Goal: Task Accomplishment & Management: Manage account settings

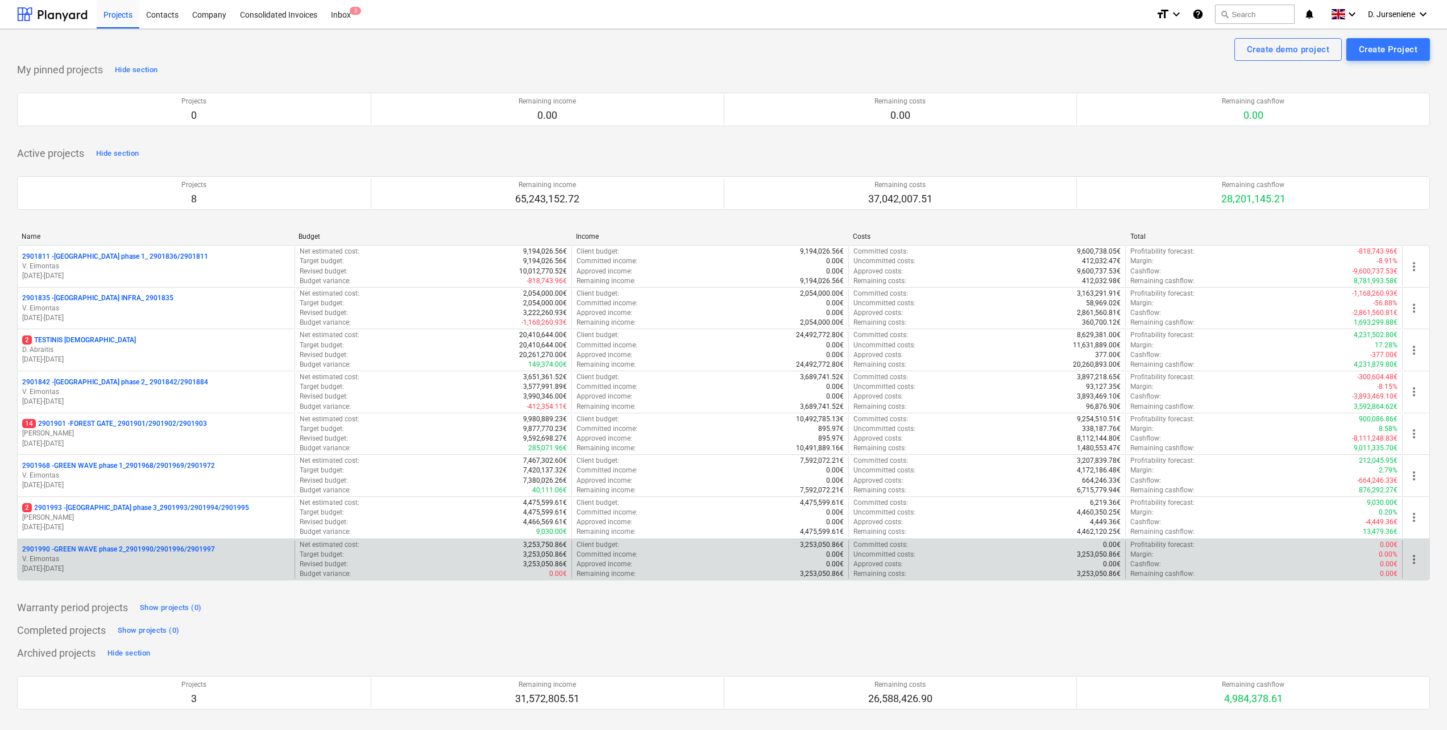
click at [125, 552] on p "2901990 - GREEN WAVE phase 2_2901990/2901996/2901997" at bounding box center [118, 550] width 193 height 10
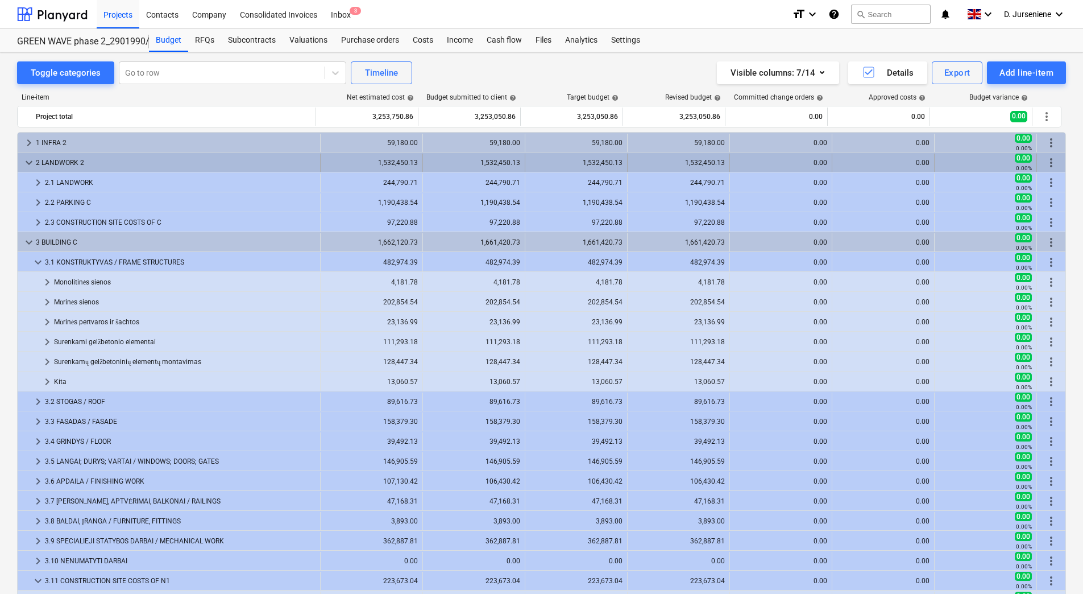
click at [27, 156] on span "keyboard_arrow_down" at bounding box center [29, 163] width 14 height 14
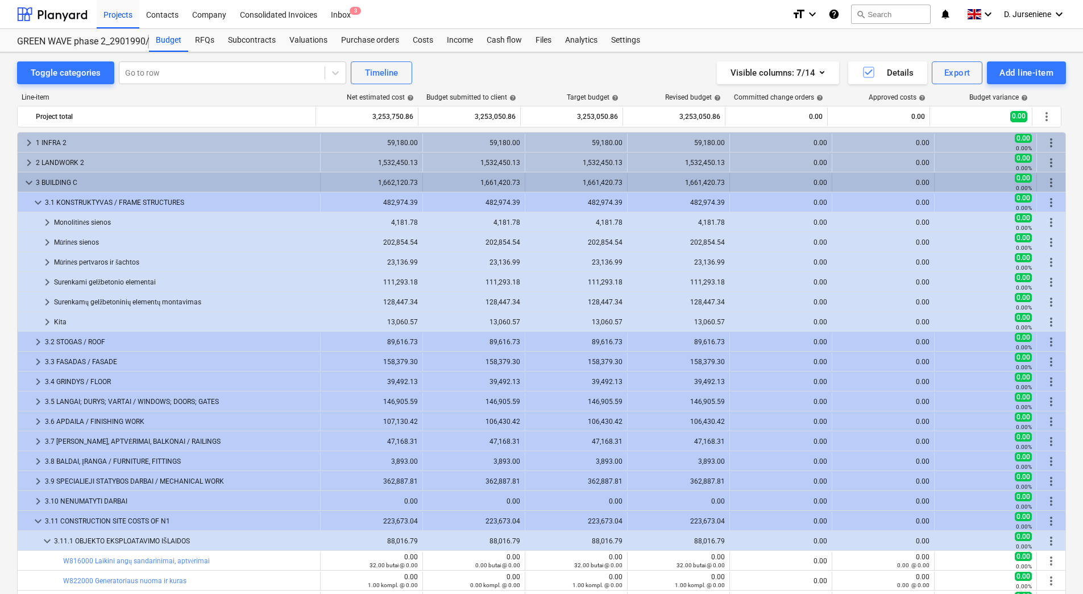
click at [31, 178] on span "keyboard_arrow_down" at bounding box center [29, 183] width 14 height 14
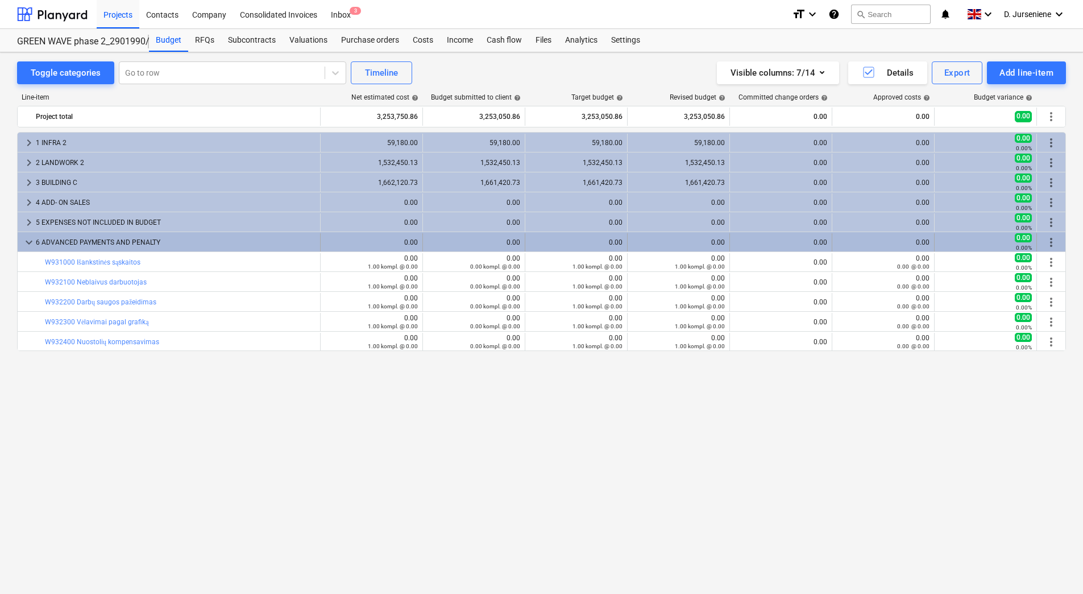
click at [28, 243] on span "keyboard_arrow_down" at bounding box center [29, 242] width 14 height 14
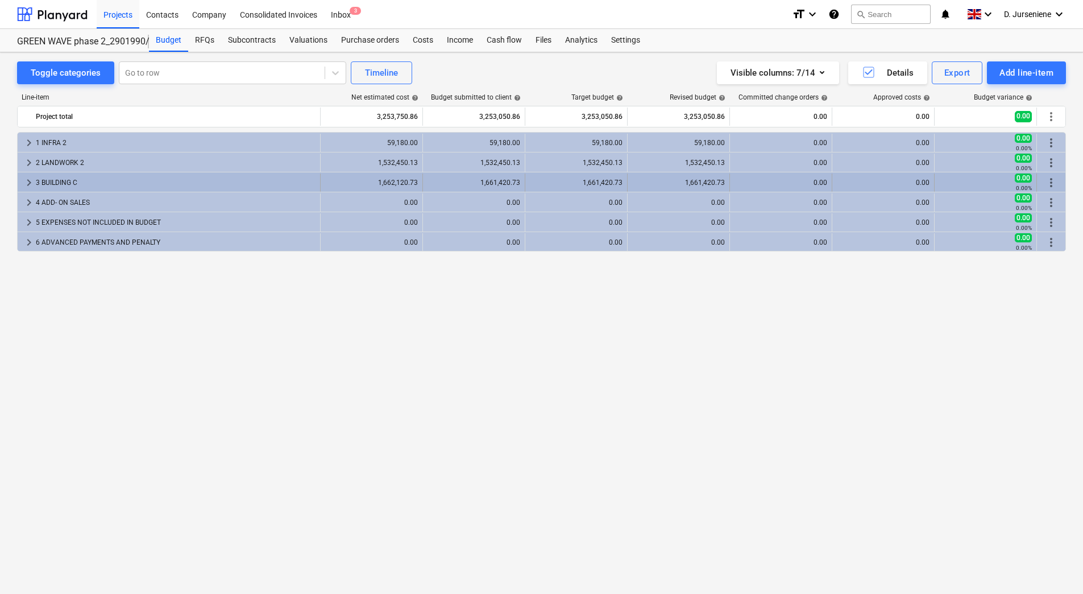
click at [599, 180] on div "1,661,420.73" at bounding box center [576, 183] width 93 height 8
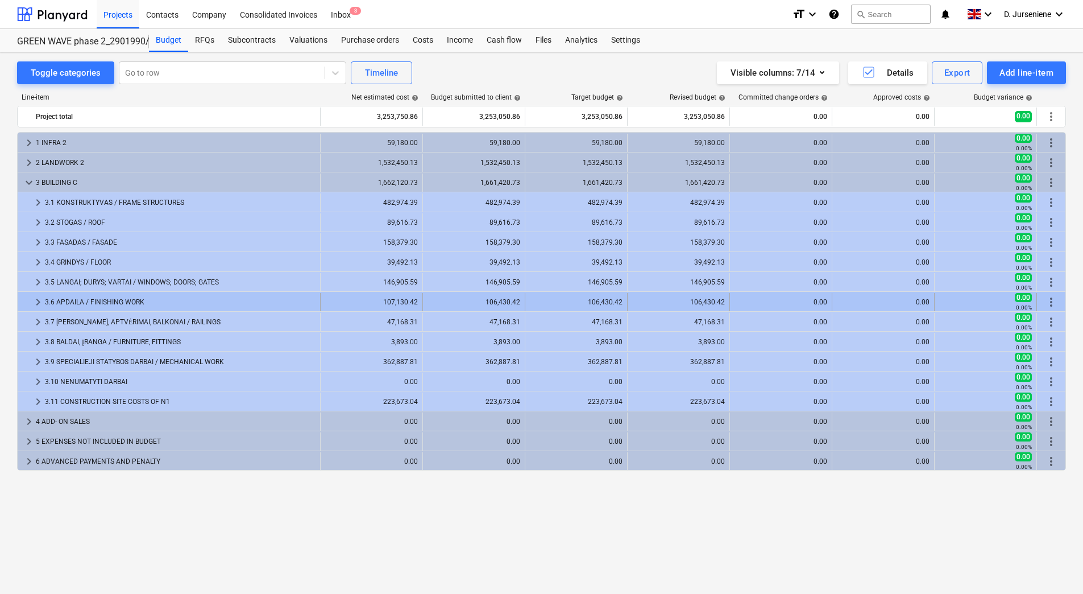
click at [131, 296] on div "3.6 APDAILA / FINISHING WORK" at bounding box center [180, 302] width 271 height 18
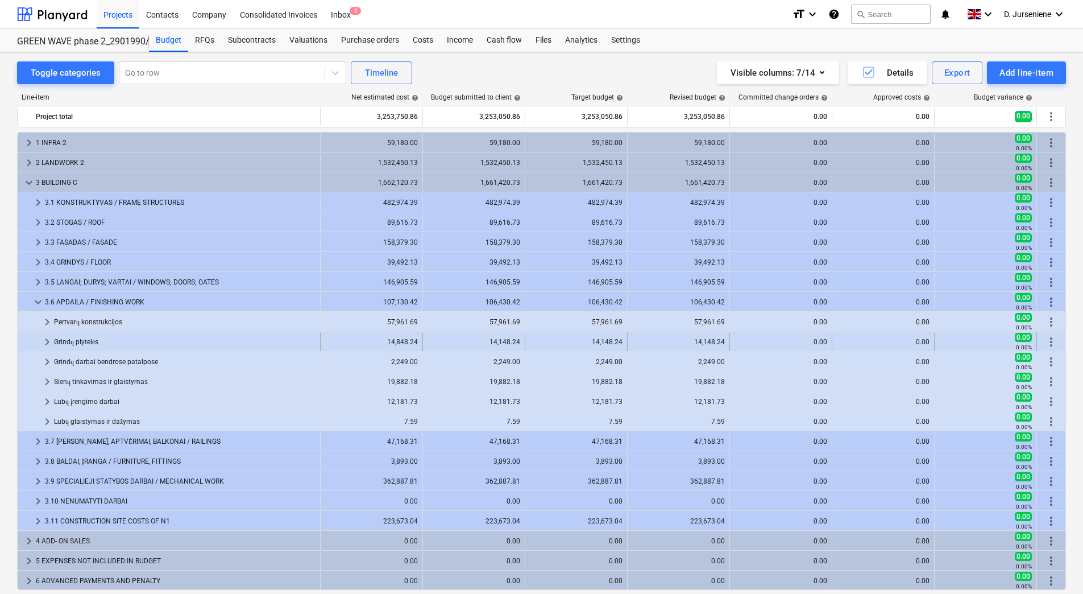
click at [52, 341] on span "keyboard_arrow_right" at bounding box center [47, 342] width 14 height 14
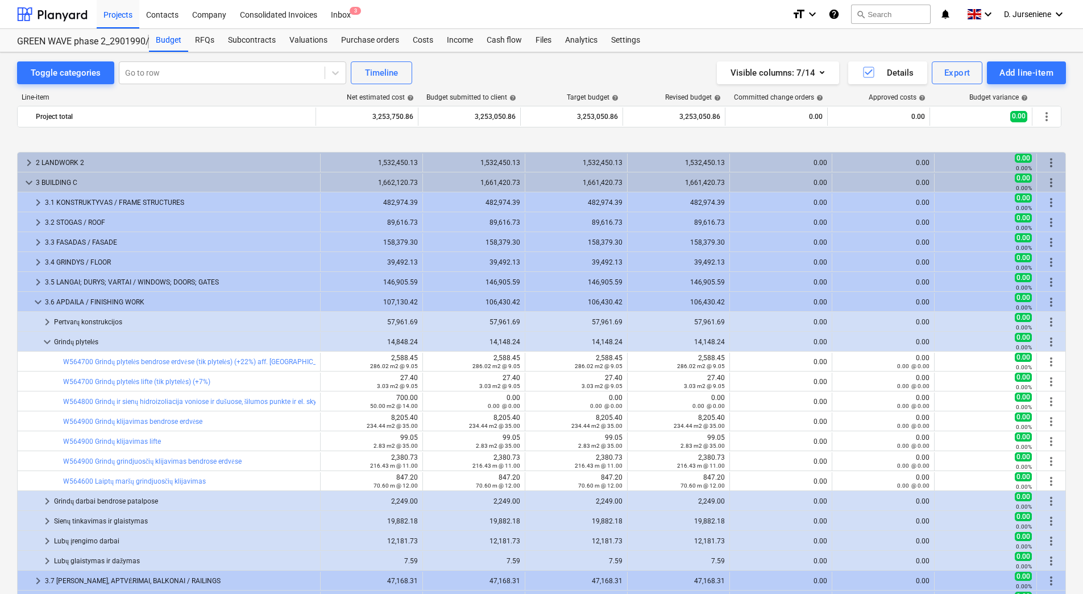
scroll to position [57, 0]
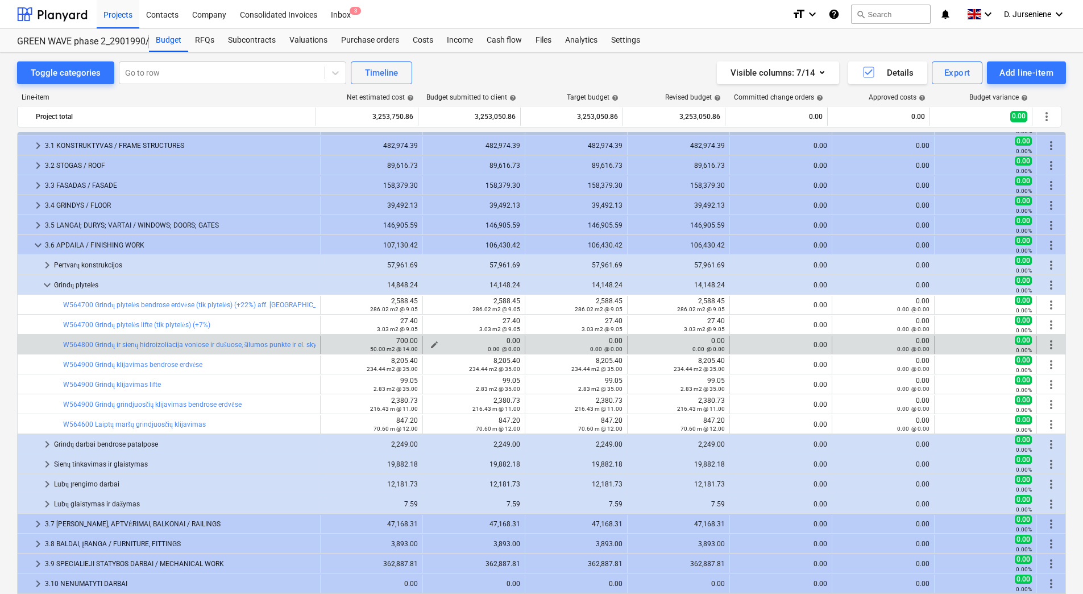
click at [430, 342] on span "edit" at bounding box center [434, 344] width 9 height 9
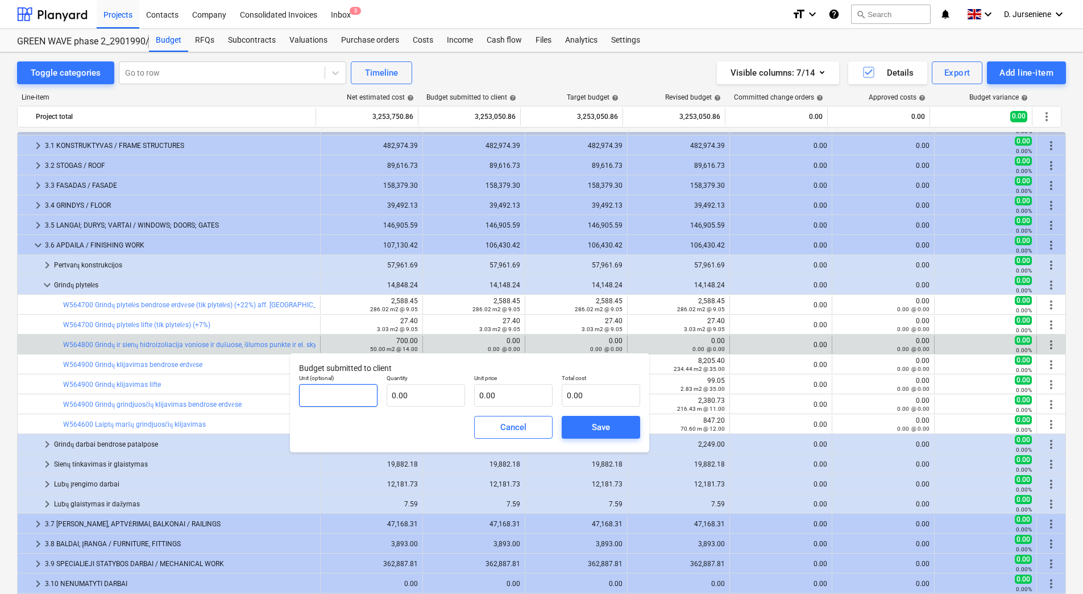
click at [329, 395] on input "text" at bounding box center [338, 395] width 78 height 23
type input "m2"
click at [404, 395] on input "text" at bounding box center [426, 395] width 78 height 23
type input "50.00"
click at [515, 398] on input "text" at bounding box center [513, 395] width 78 height 23
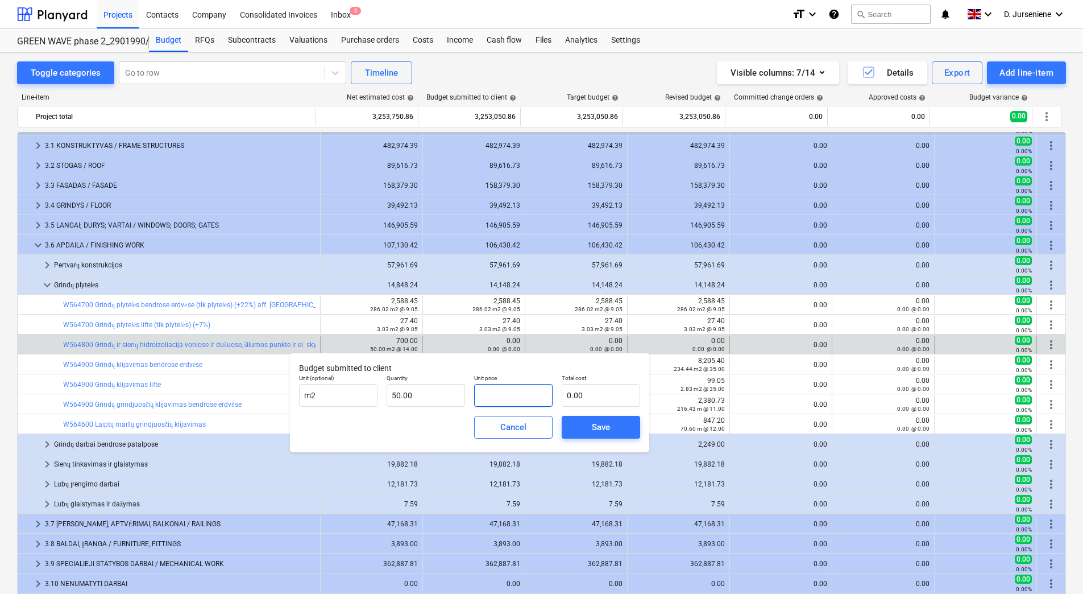
type input "1"
type input "50.00"
type input "14"
type input "700.00"
type input "14.00"
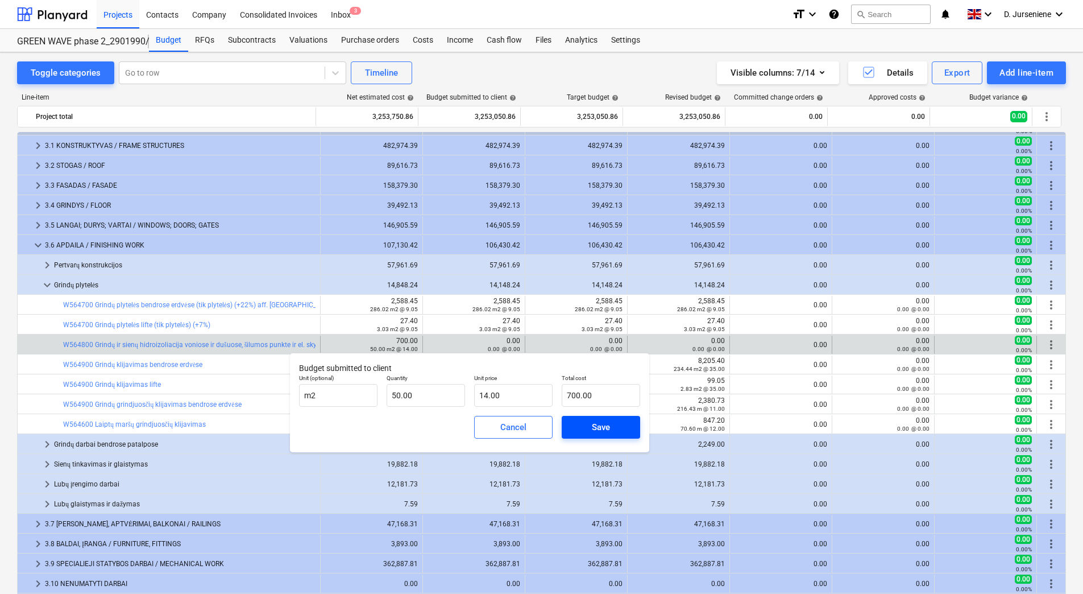
click at [588, 425] on span "Save" at bounding box center [600, 427] width 51 height 15
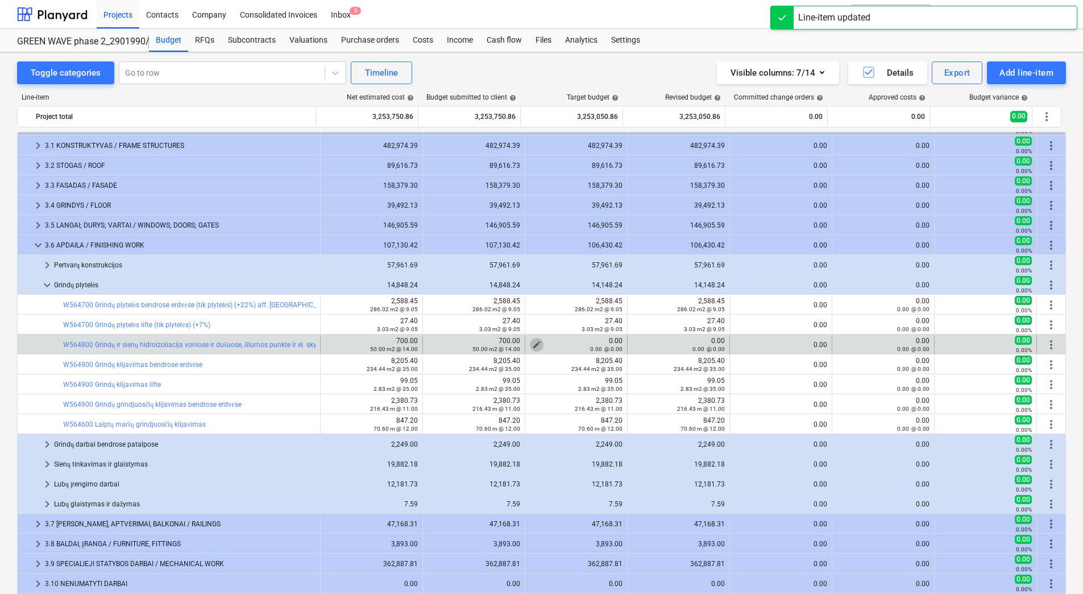
click at [534, 344] on span "edit" at bounding box center [536, 344] width 9 height 9
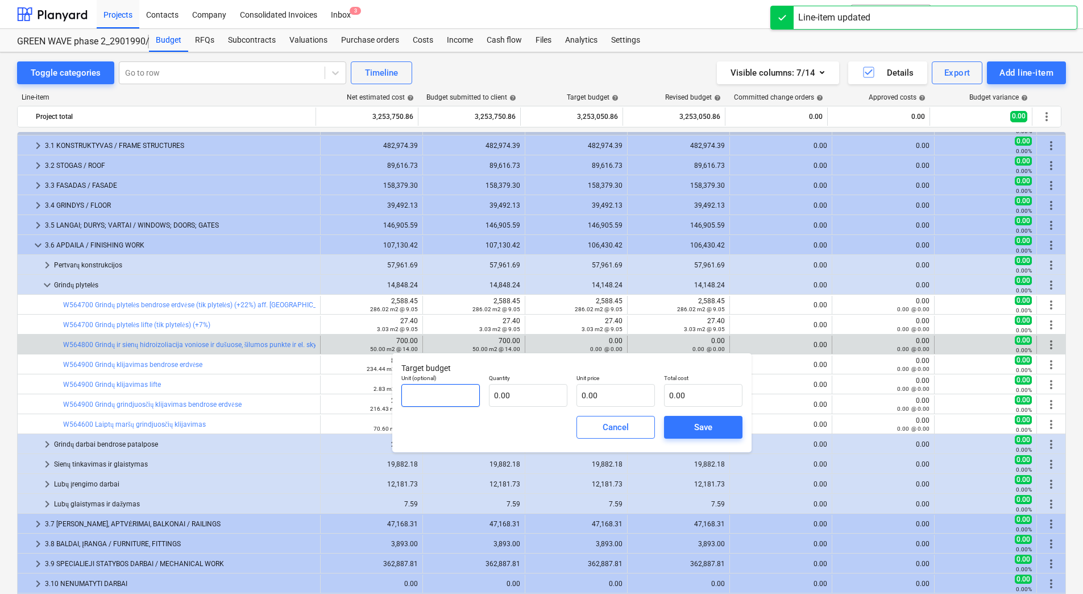
click at [446, 399] on input "text" at bounding box center [440, 395] width 78 height 23
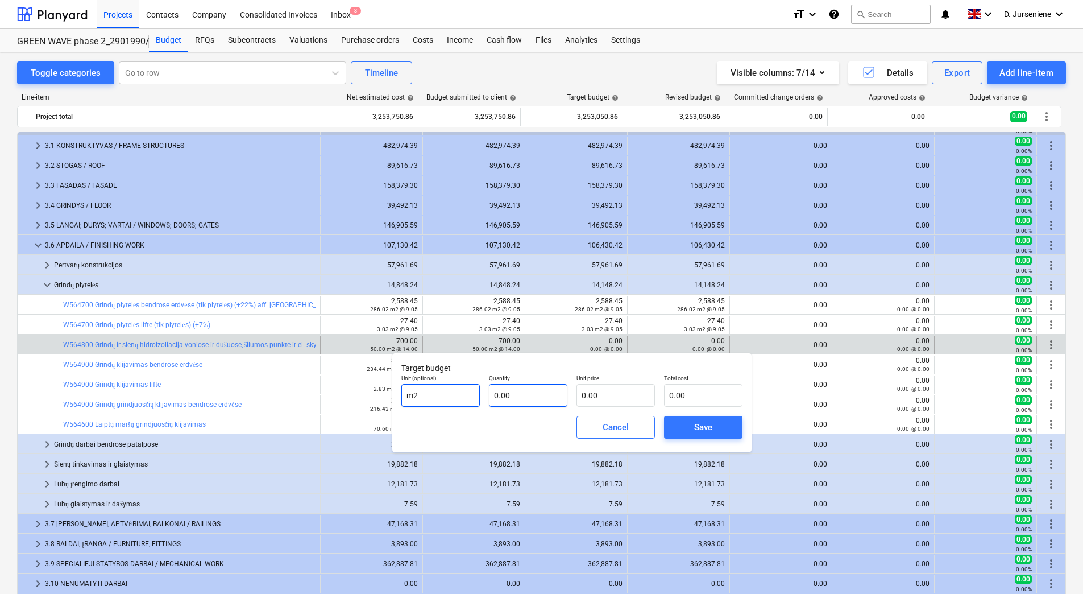
type input "m2"
click at [521, 399] on input "text" at bounding box center [528, 395] width 78 height 23
type input "50.00"
click at [613, 395] on input "text" at bounding box center [616, 395] width 78 height 23
type input "1"
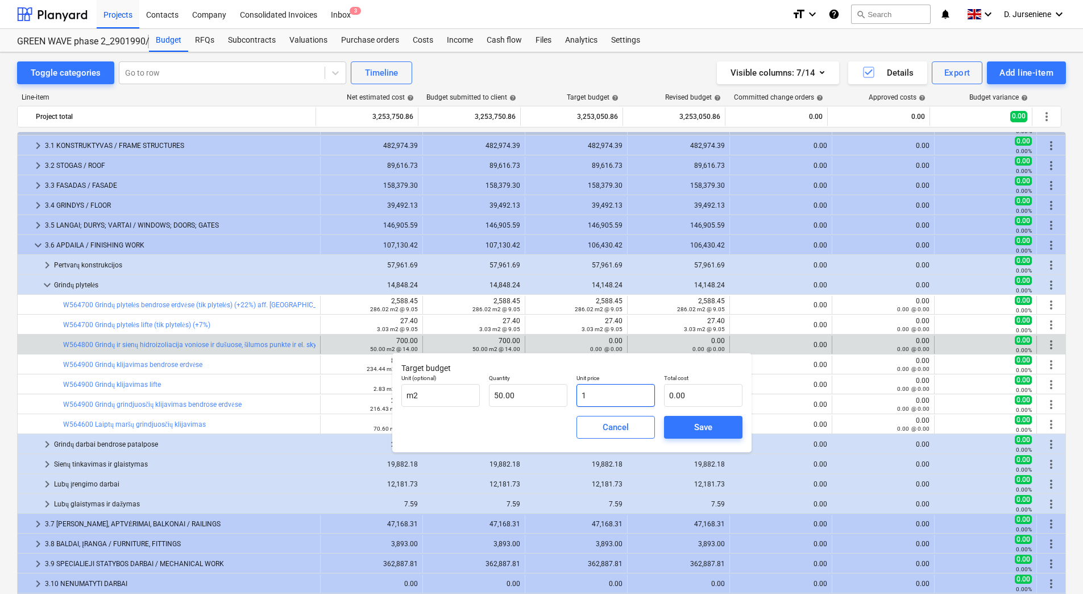
type input "50.00"
type input "14"
type input "700.00"
type input "14.00"
click at [724, 427] on span "Save" at bounding box center [703, 427] width 51 height 15
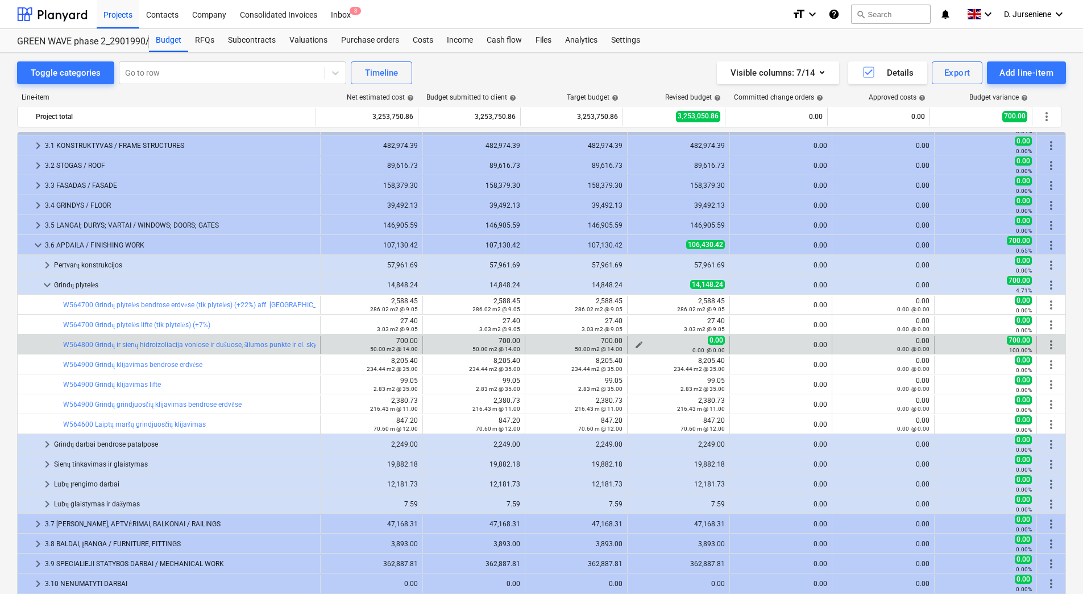
click at [636, 344] on span "edit" at bounding box center [639, 344] width 9 height 9
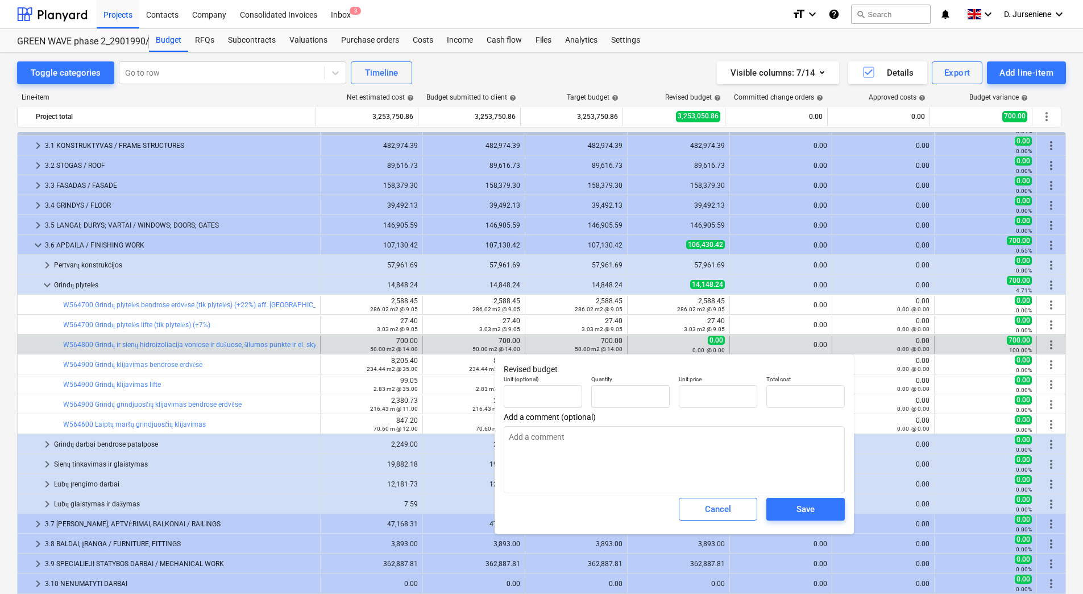
type input "0.00"
type textarea "x"
click at [546, 392] on input "text" at bounding box center [543, 396] width 78 height 23
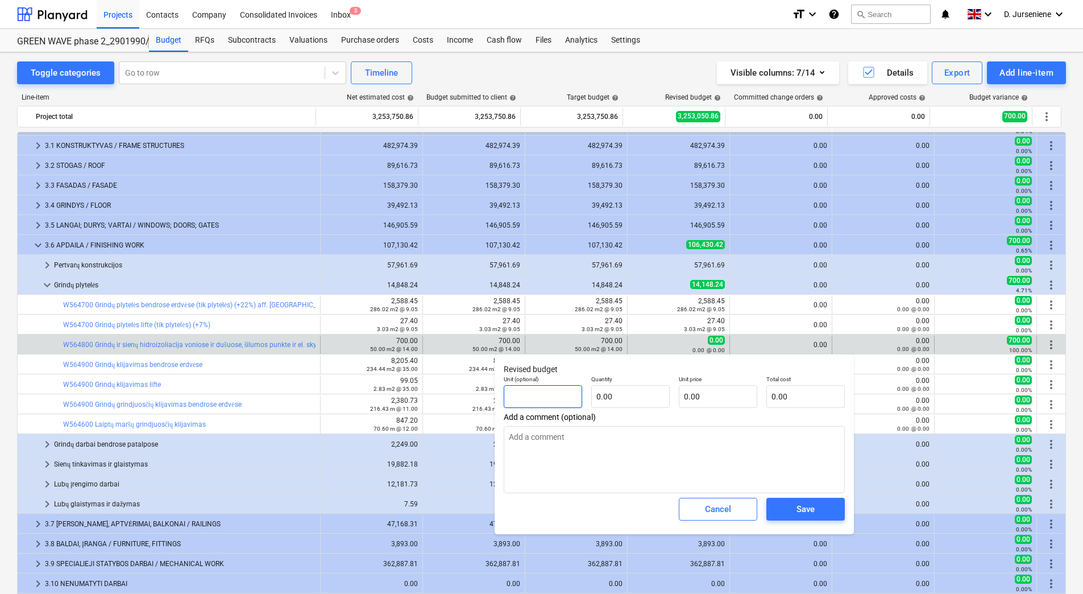
type input "m"
type textarea "x"
type input "m2"
type textarea "x"
type input "m2"
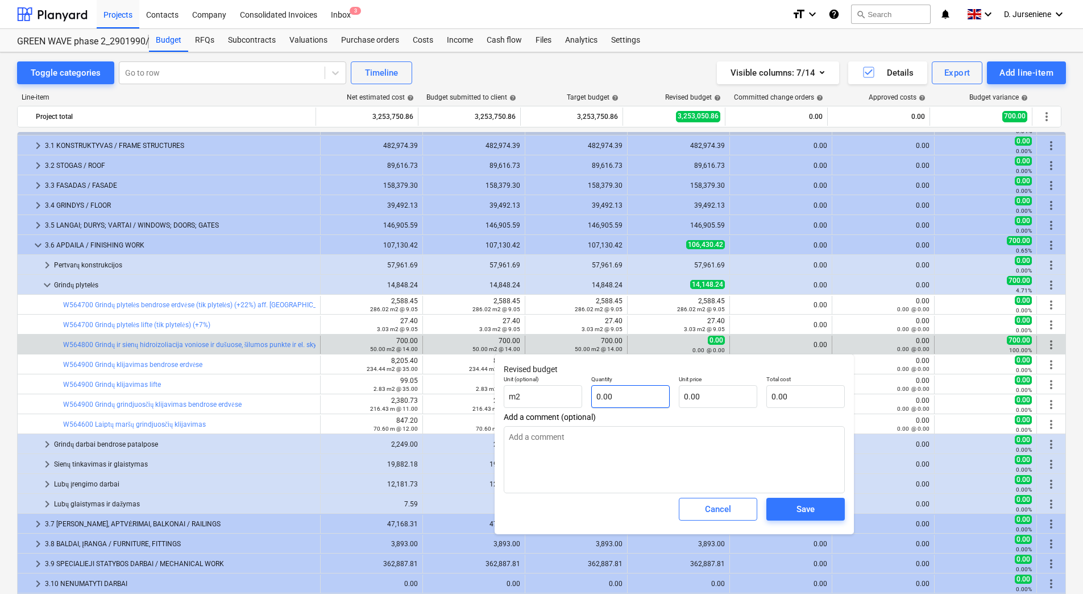
type textarea "x"
click at [624, 398] on input "text" at bounding box center [630, 396] width 78 height 23
type input "5"
type textarea "x"
type input "50"
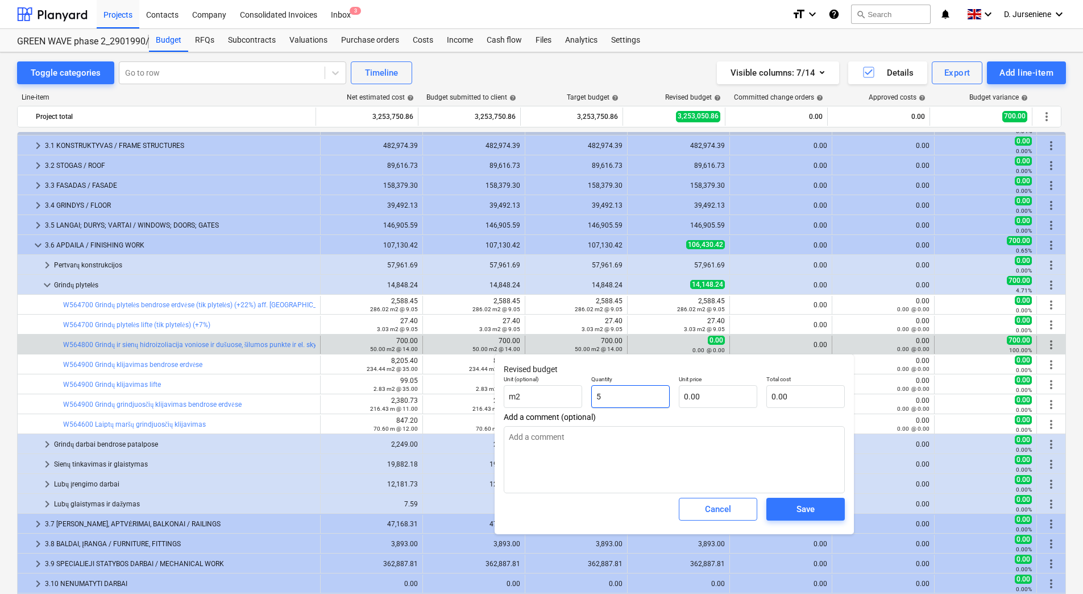
type textarea "x"
type input "50m"
type textarea "x"
type input "0.00"
type textarea "x"
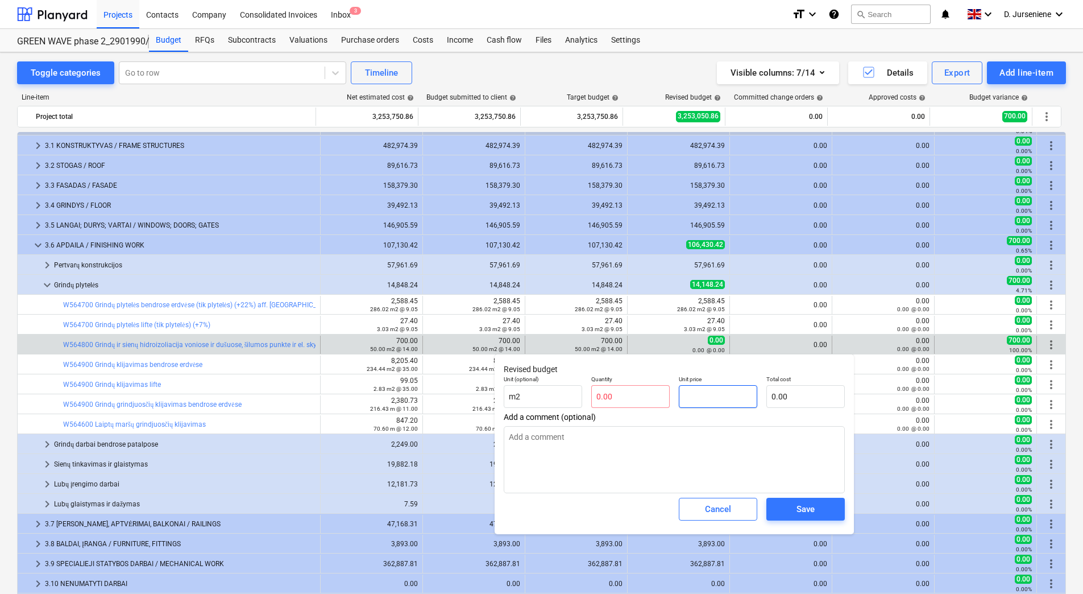
click at [726, 397] on input "text" at bounding box center [718, 396] width 78 height 23
type input "0.00"
type textarea "x"
click at [632, 401] on input "text" at bounding box center [630, 396] width 78 height 23
type input "5"
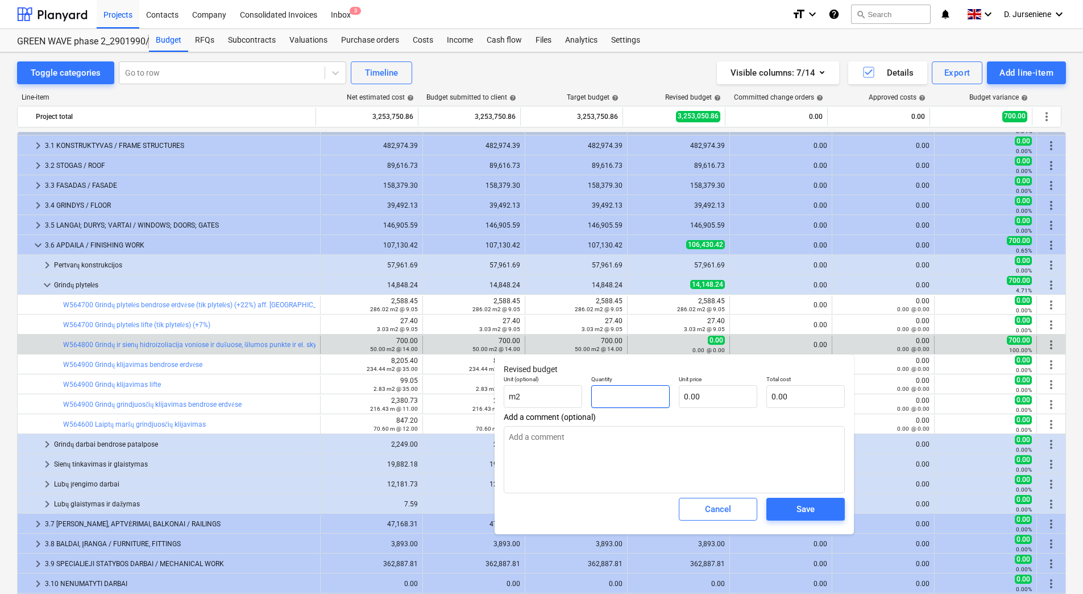
type textarea "x"
type input "50"
type textarea "x"
type input "50.00"
type textarea "x"
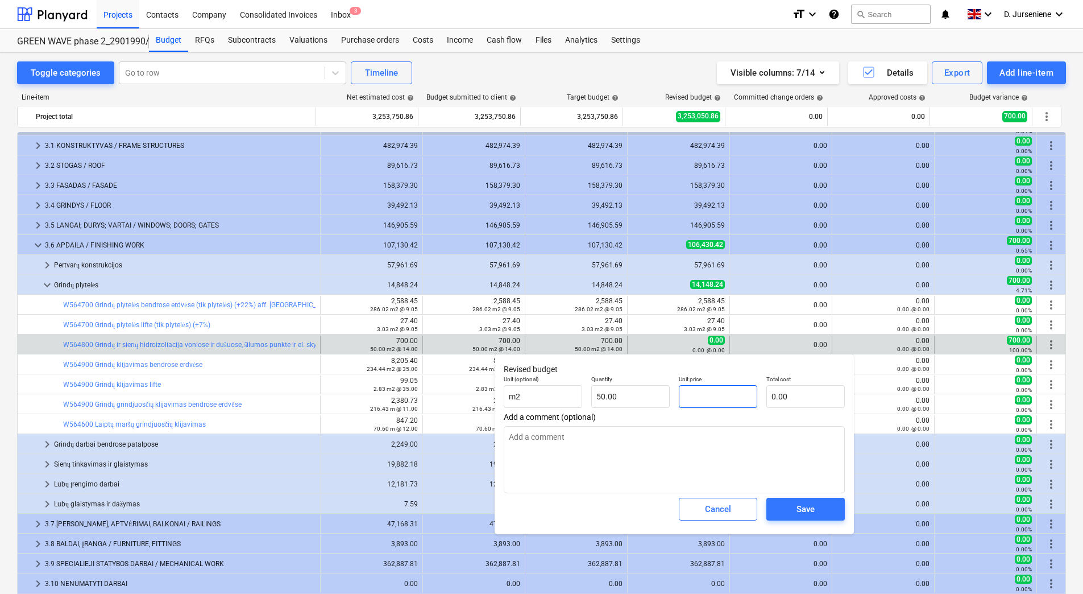
click at [719, 395] on input "text" at bounding box center [718, 396] width 78 height 23
type input "1"
type textarea "x"
type input "50.00"
type input "14"
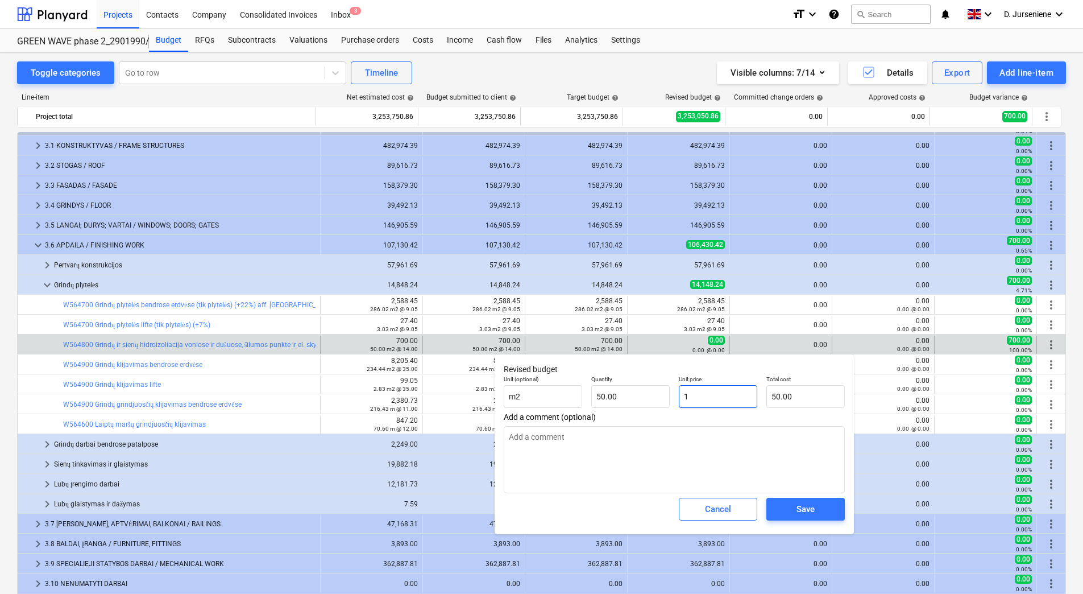
type textarea "x"
type input "700.00"
type input "14.00"
click at [807, 512] on div "Save" at bounding box center [806, 508] width 18 height 15
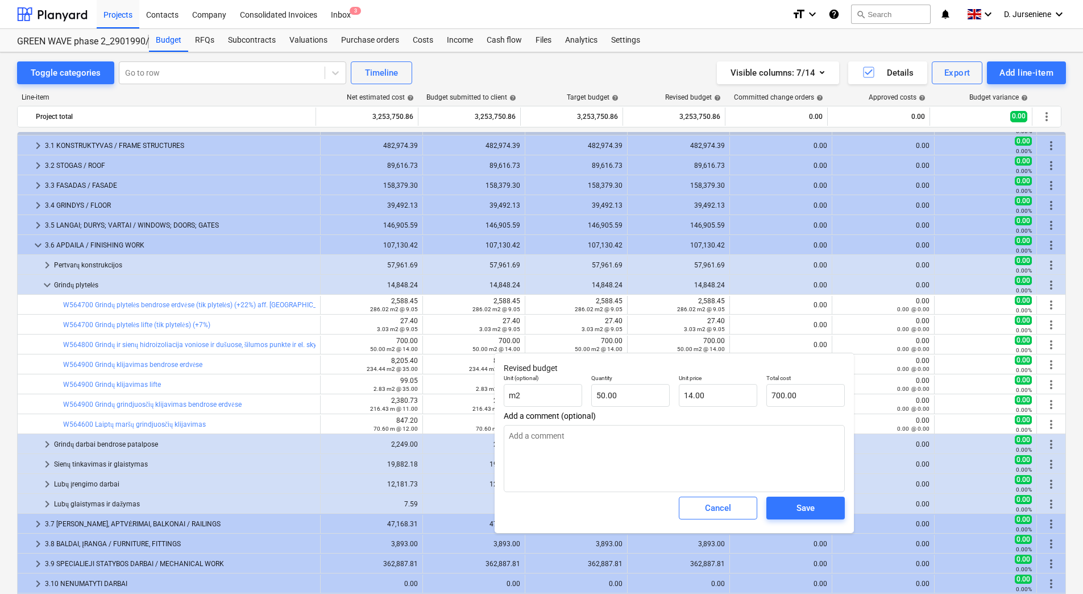
type textarea "x"
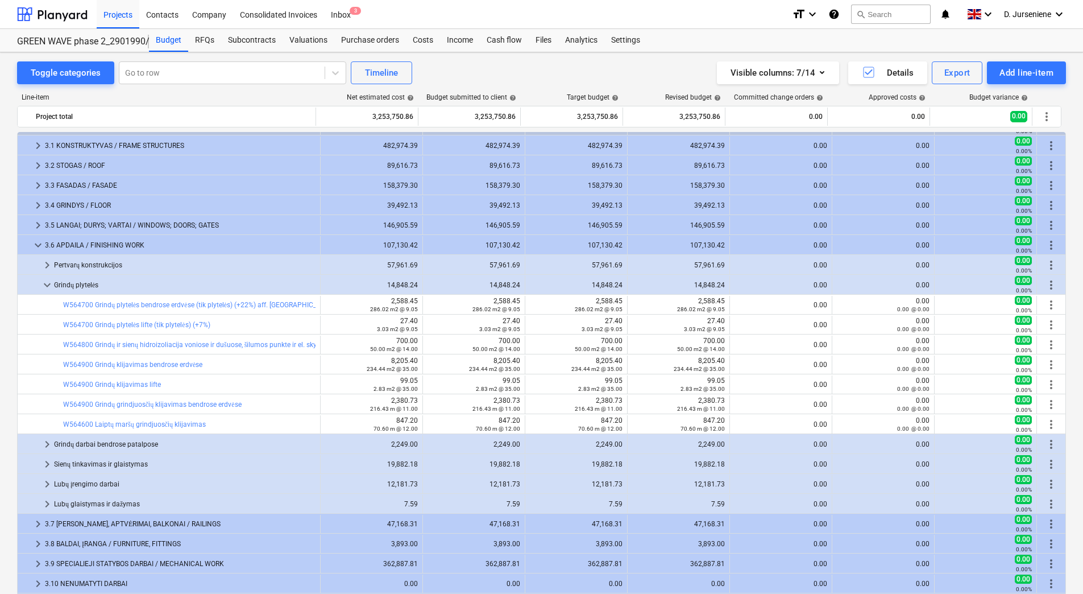
scroll to position [0, 0]
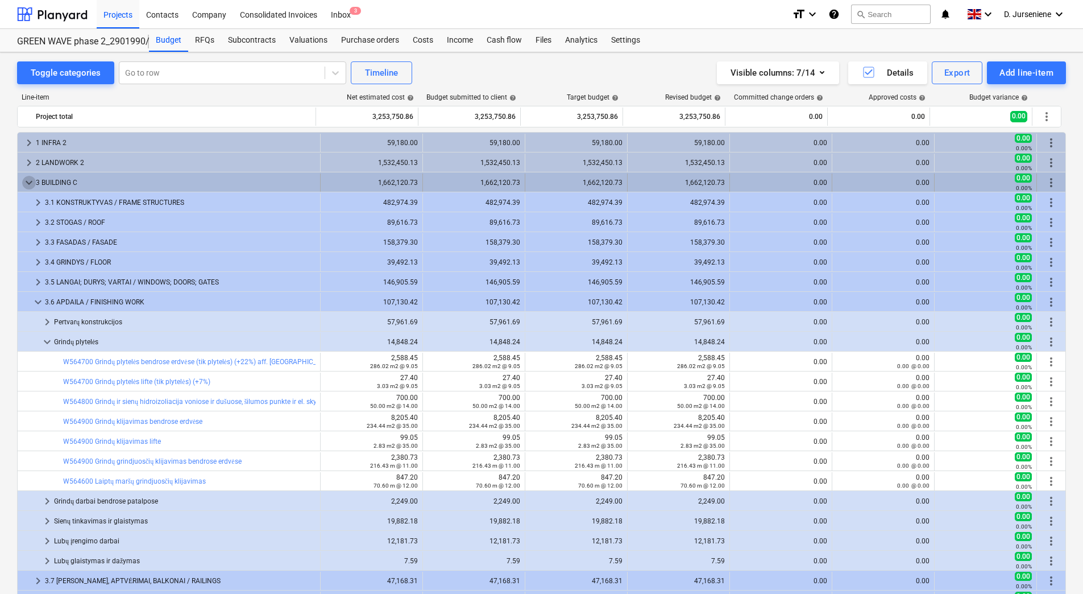
click at [25, 188] on span "keyboard_arrow_down" at bounding box center [29, 183] width 14 height 14
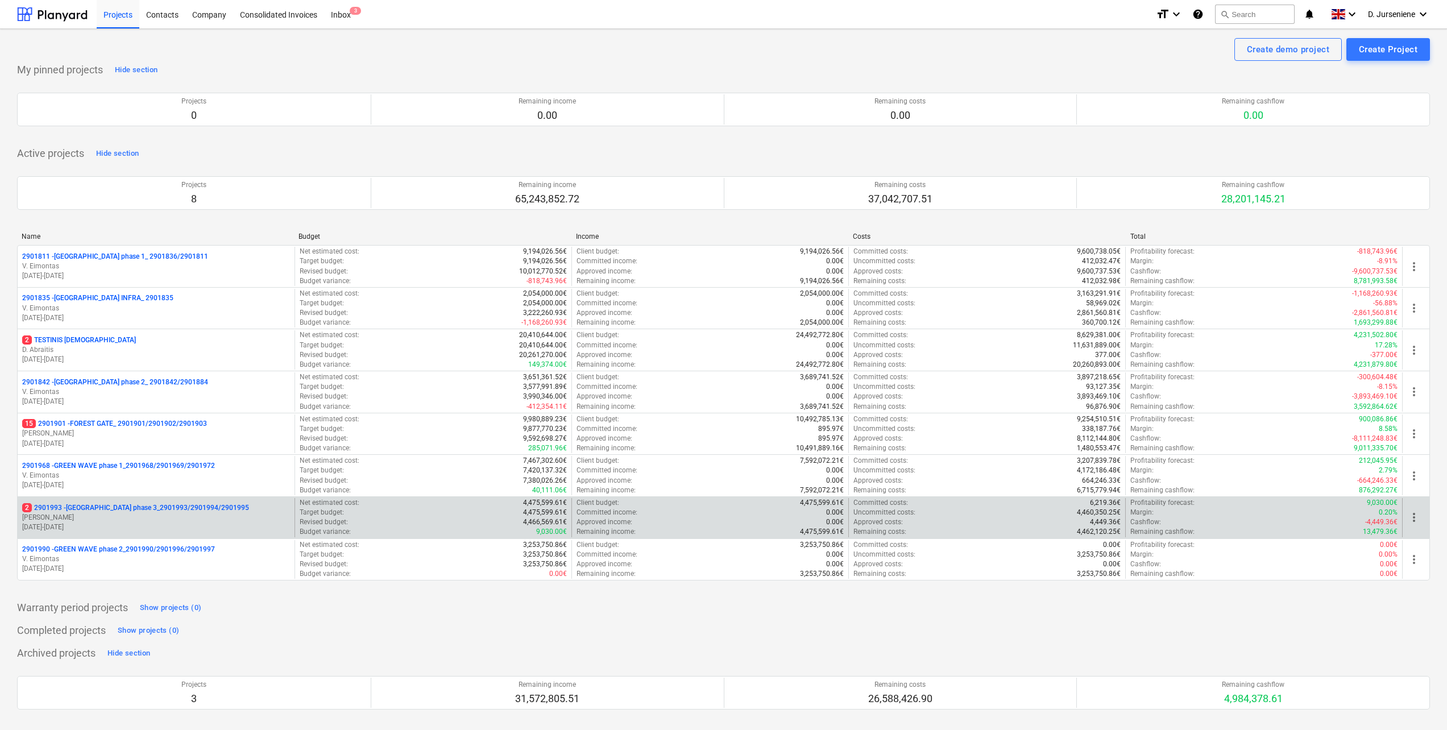
click at [105, 513] on p "[PERSON_NAME]" at bounding box center [156, 518] width 268 height 10
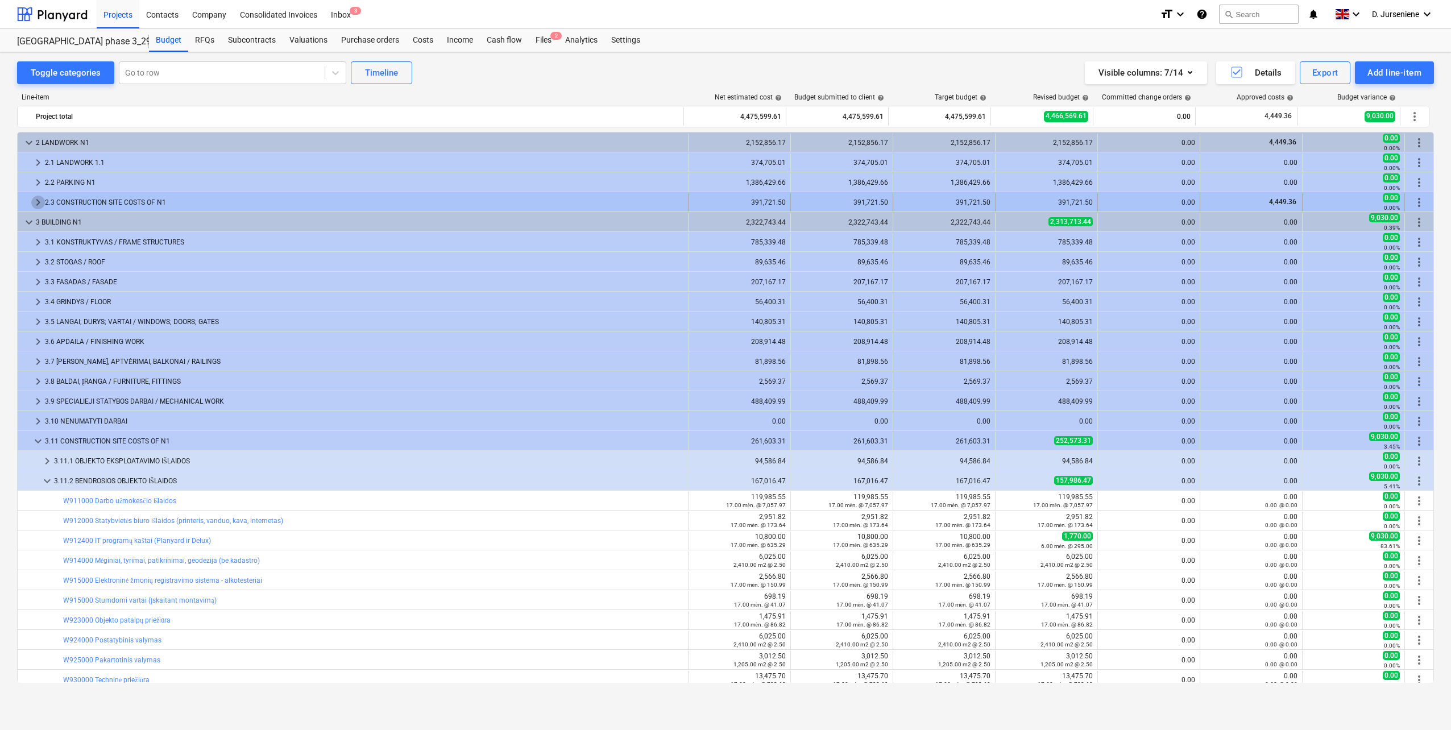
click at [34, 201] on span "keyboard_arrow_right" at bounding box center [38, 203] width 14 height 14
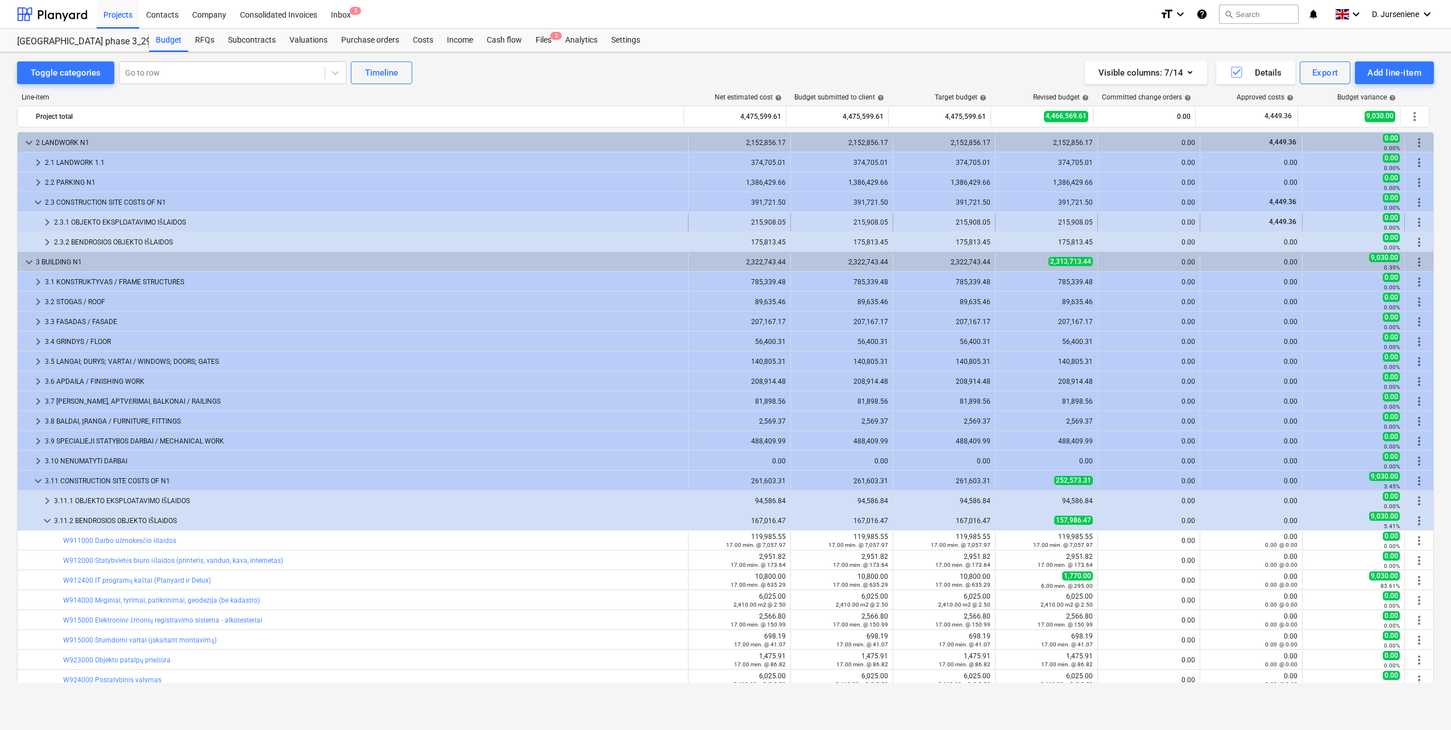
click at [48, 221] on span "keyboard_arrow_right" at bounding box center [47, 222] width 14 height 14
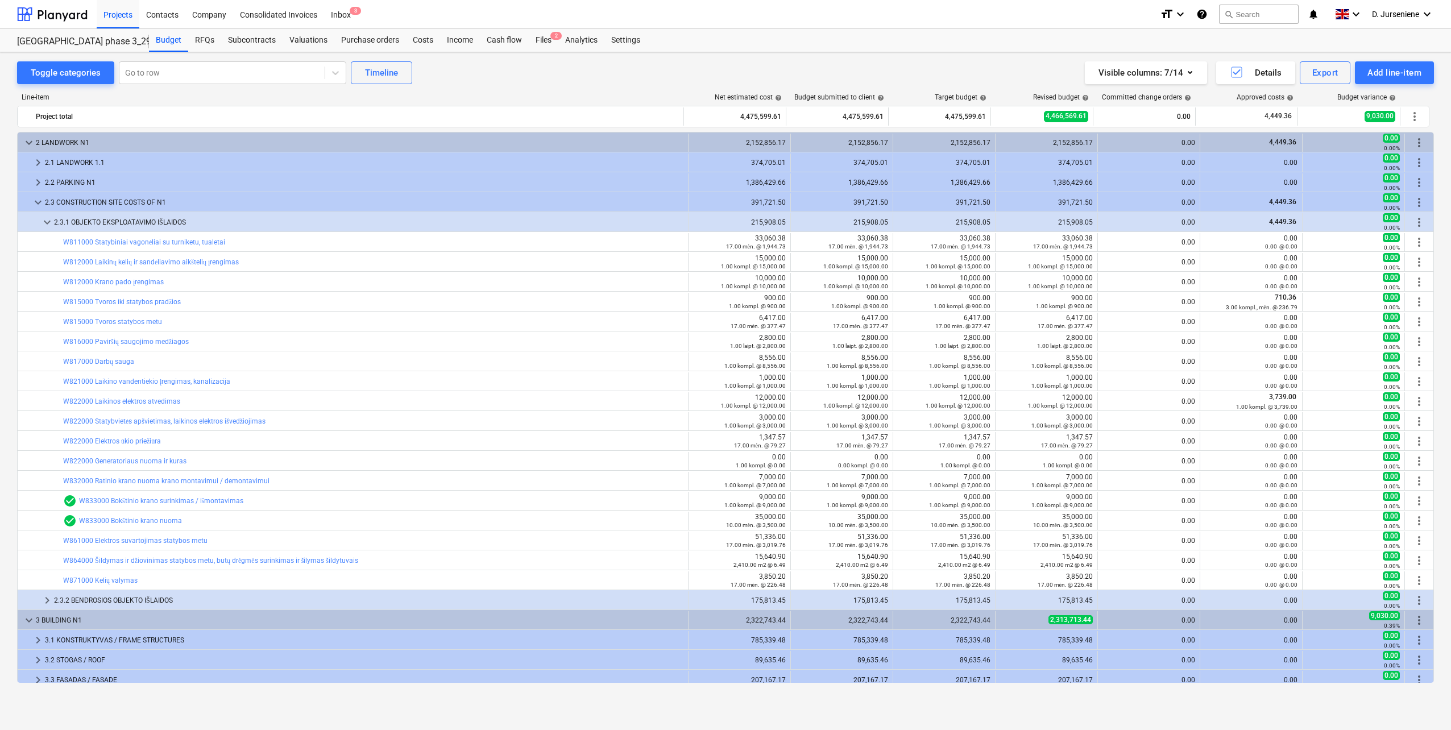
click at [820, 66] on div "Visible columns : 7/14 Details Export Add line-item" at bounding box center [1092, 72] width 683 height 23
drag, startPoint x: 347, startPoint y: 15, endPoint x: 350, endPoint y: 2, distance: 13.4
click at [346, 15] on div "Inbox 3" at bounding box center [341, 13] width 34 height 29
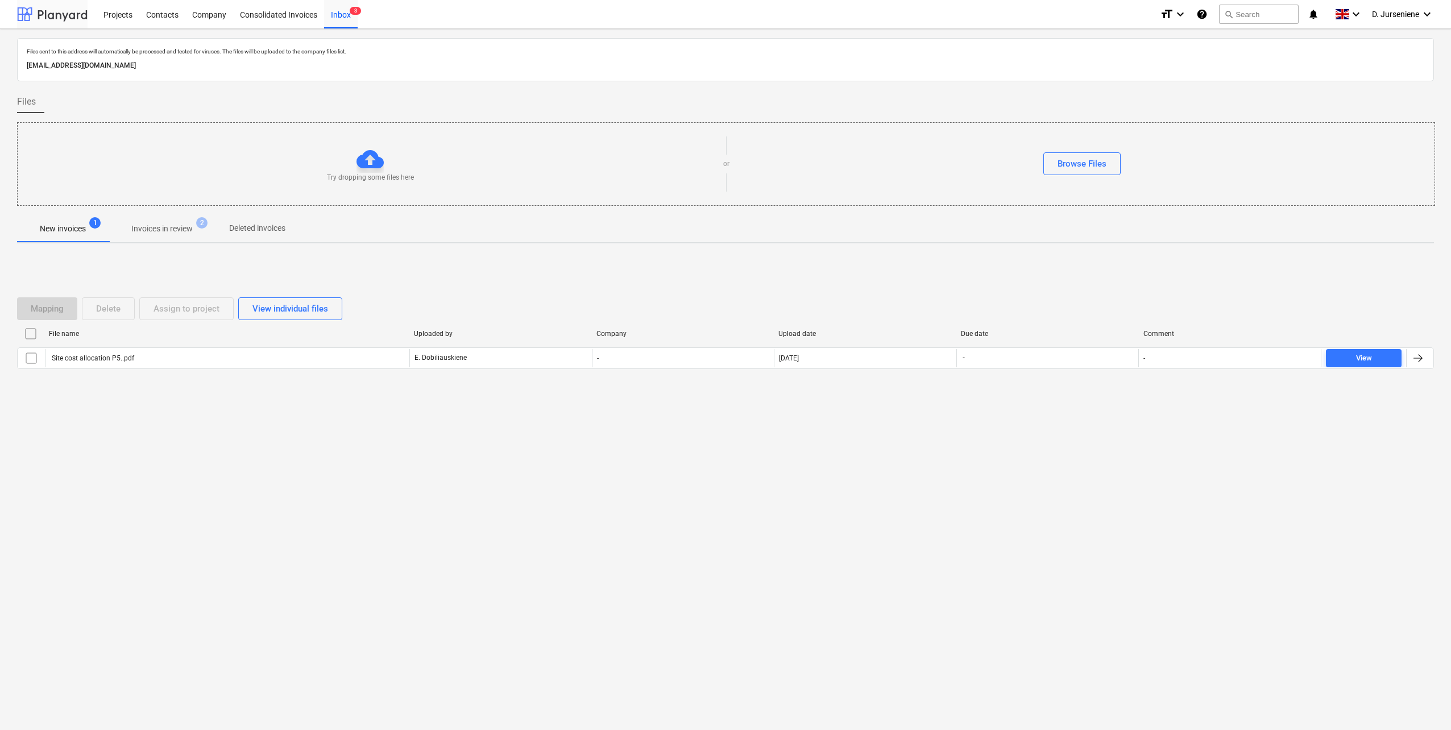
click at [56, 18] on div at bounding box center [52, 14] width 71 height 28
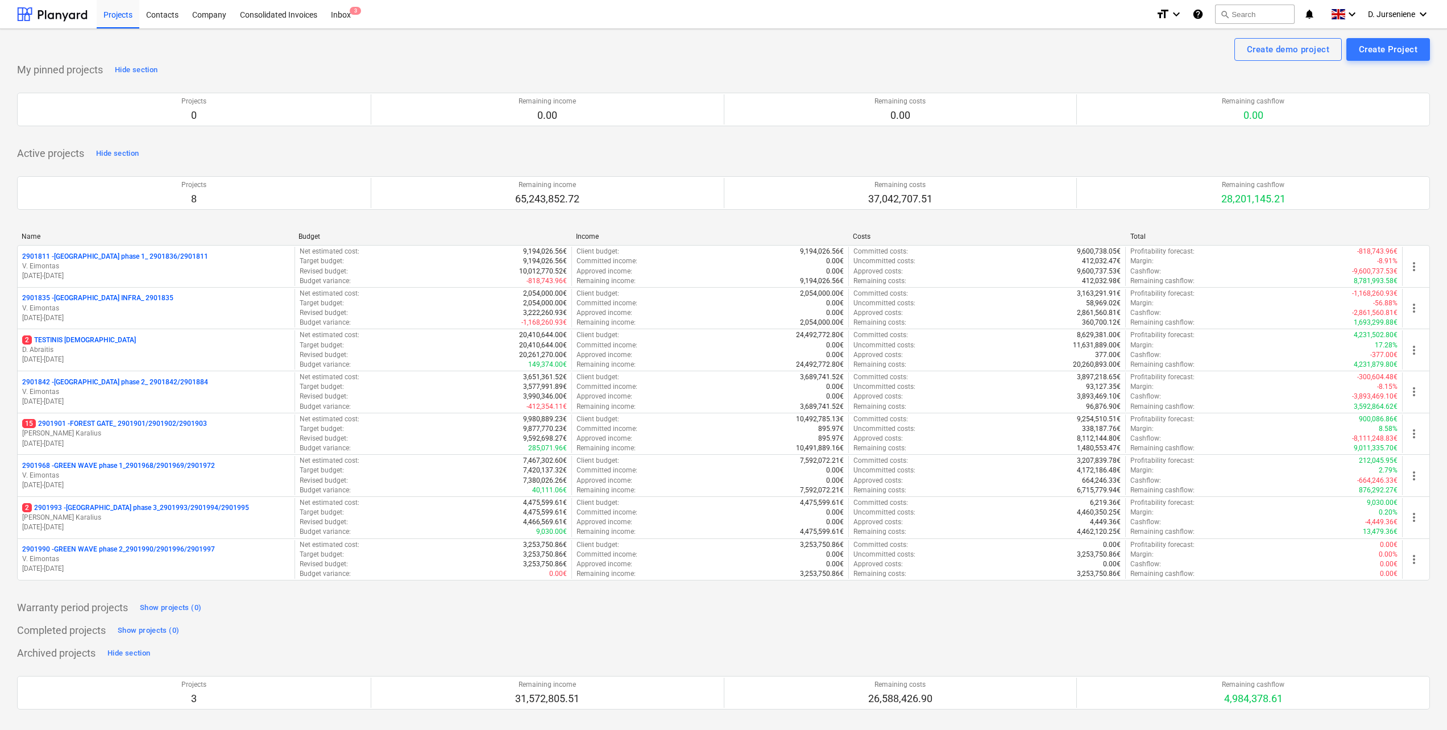
click at [114, 479] on p "V. Eimontas" at bounding box center [156, 476] width 268 height 10
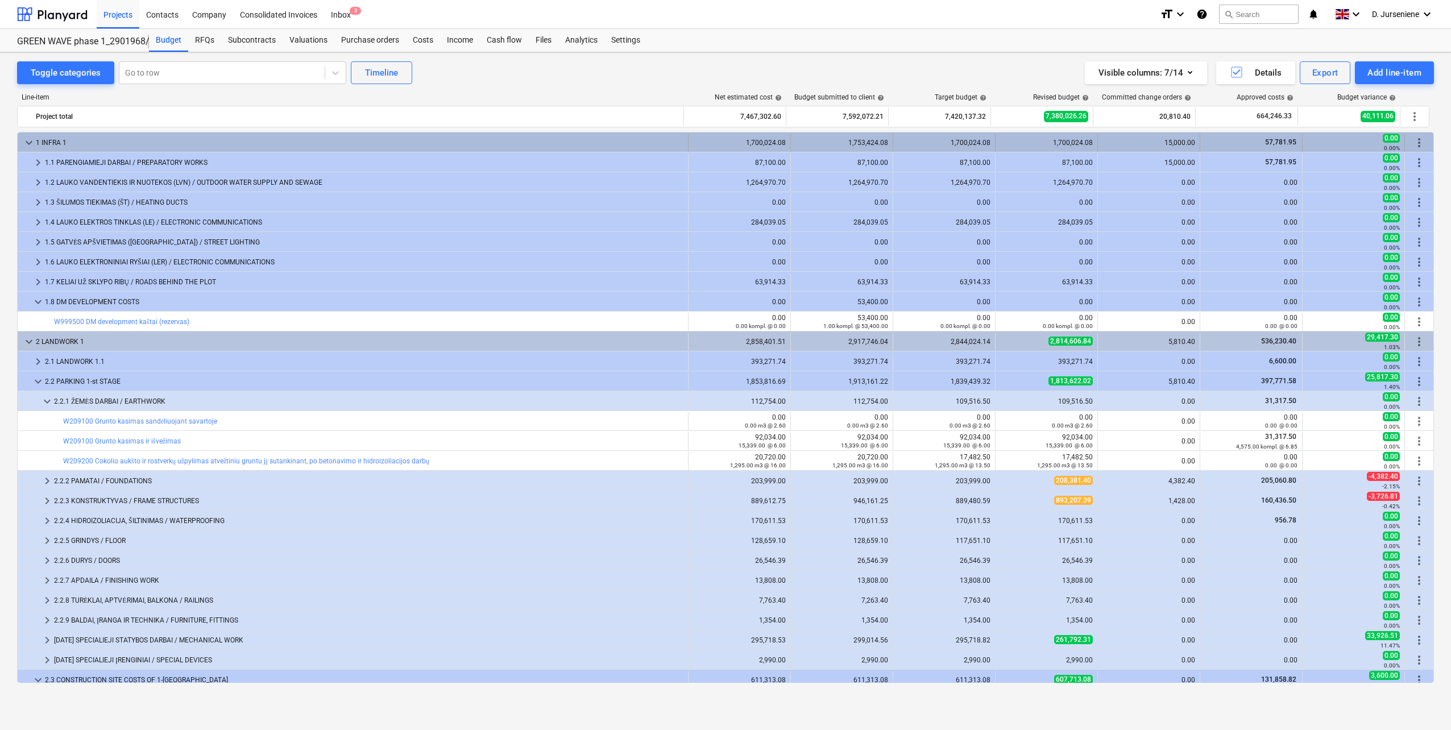
click at [31, 137] on span "keyboard_arrow_down" at bounding box center [29, 143] width 14 height 14
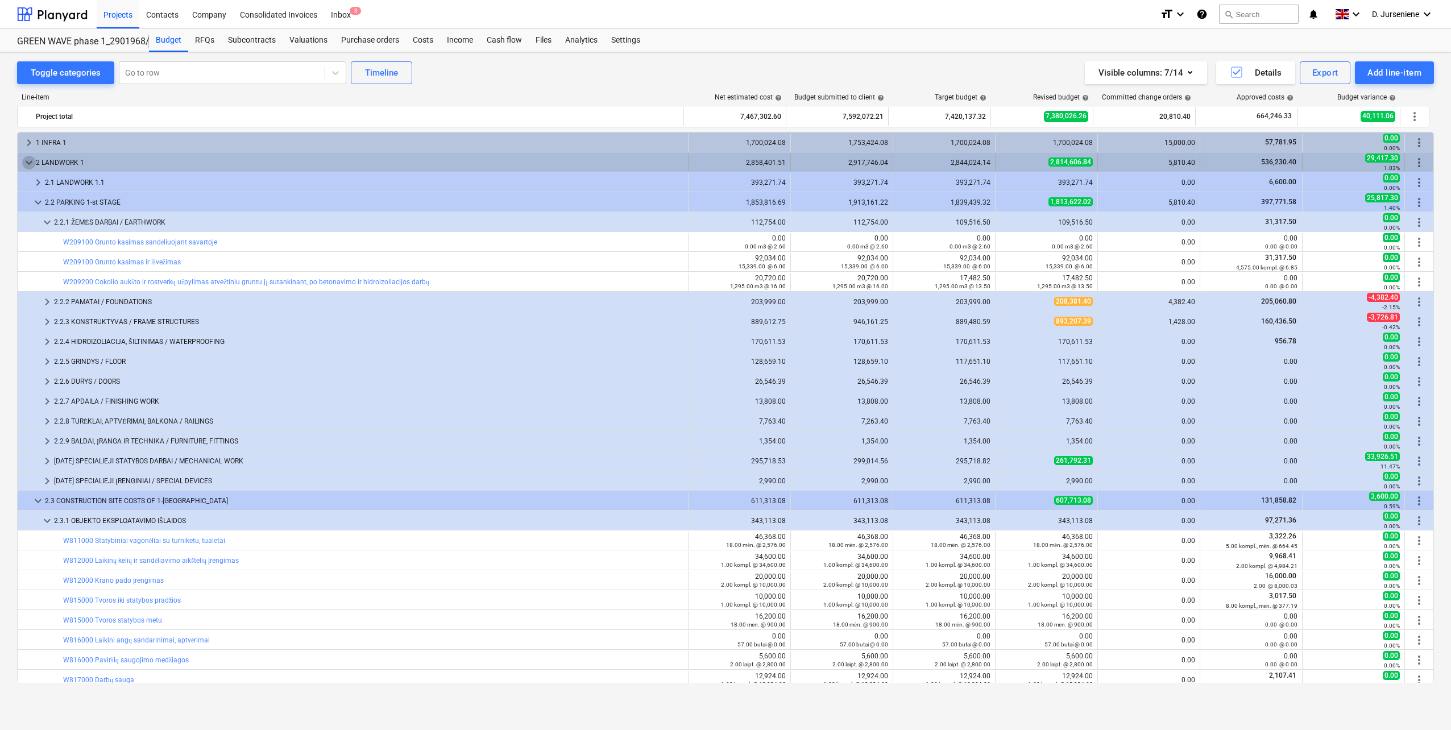
click at [24, 158] on span "keyboard_arrow_down" at bounding box center [29, 163] width 14 height 14
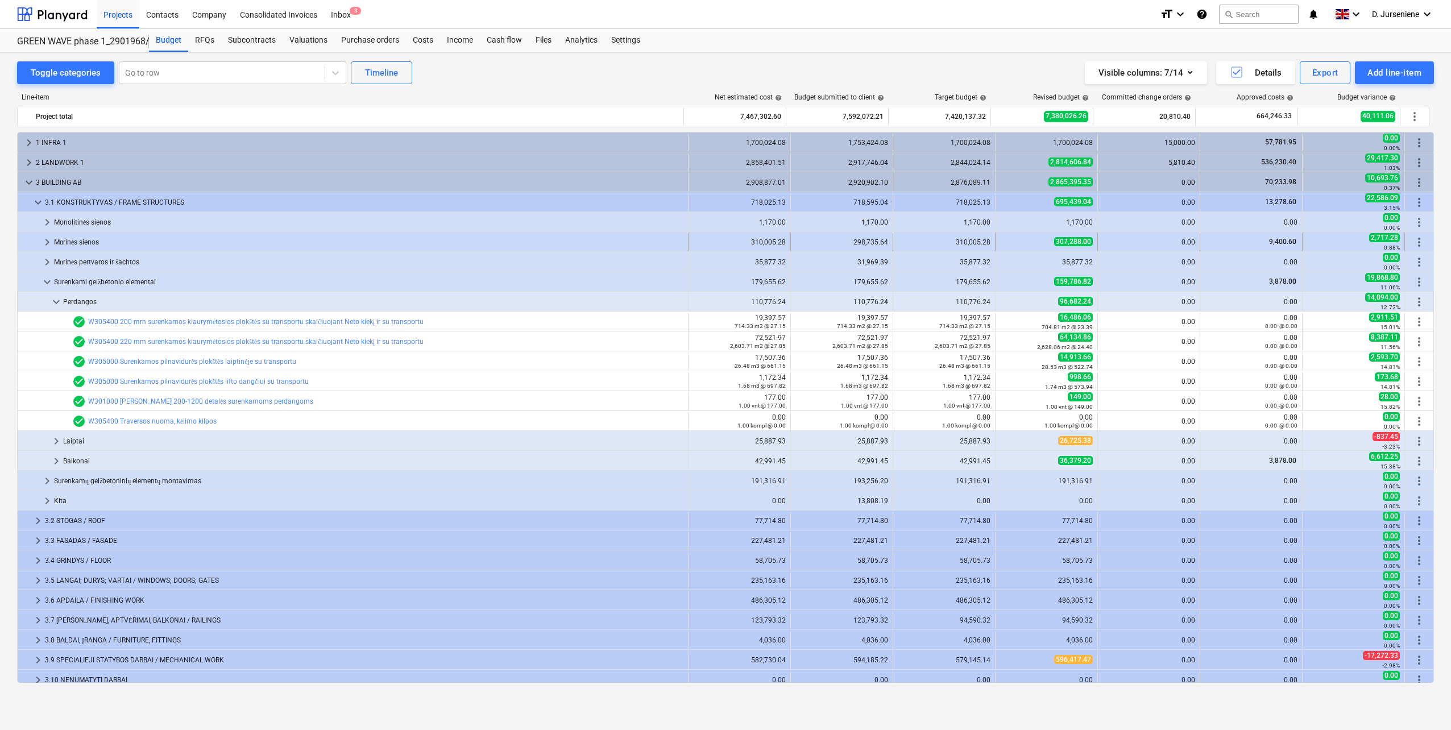
click at [83, 240] on div "Mūrinės sienos" at bounding box center [368, 242] width 629 height 18
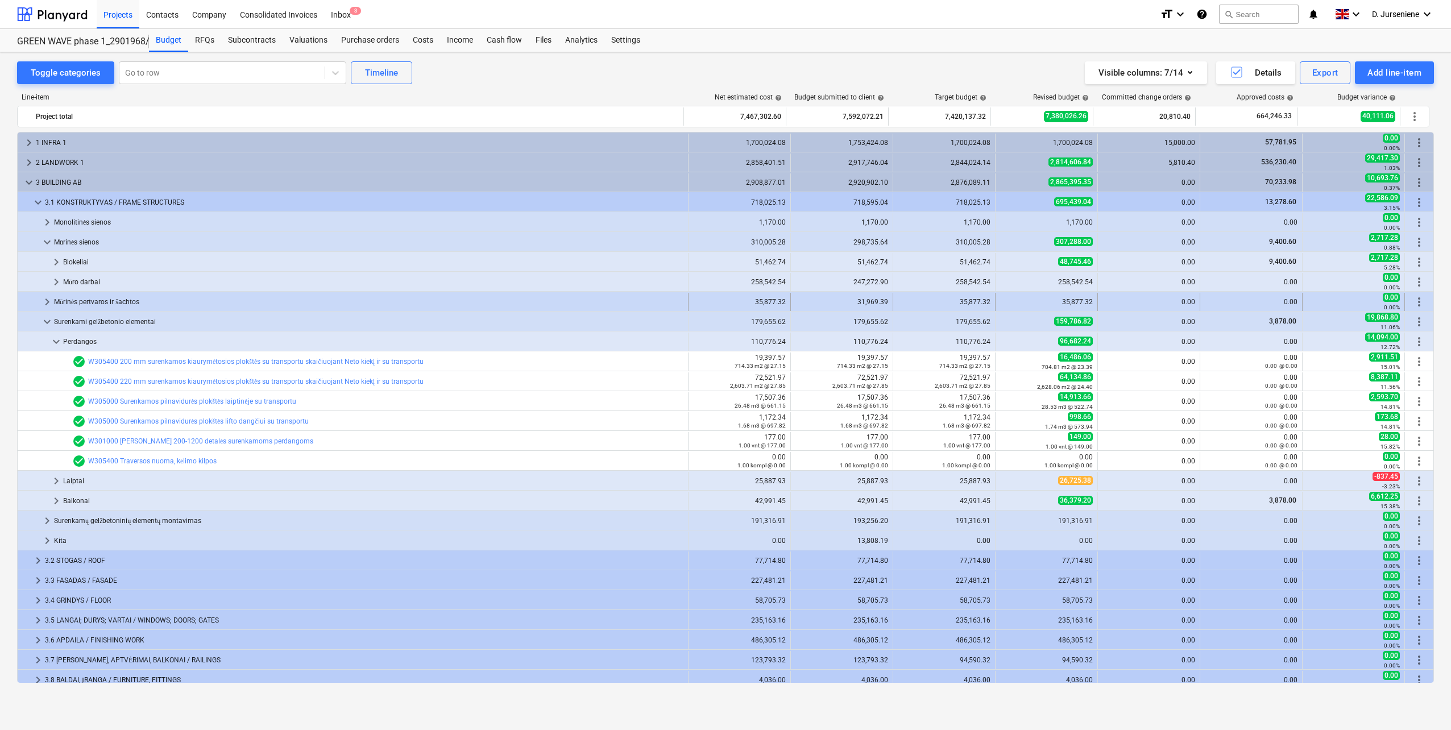
click at [81, 302] on div "Mūrinės pertvaros ir šachtos" at bounding box center [368, 302] width 629 height 18
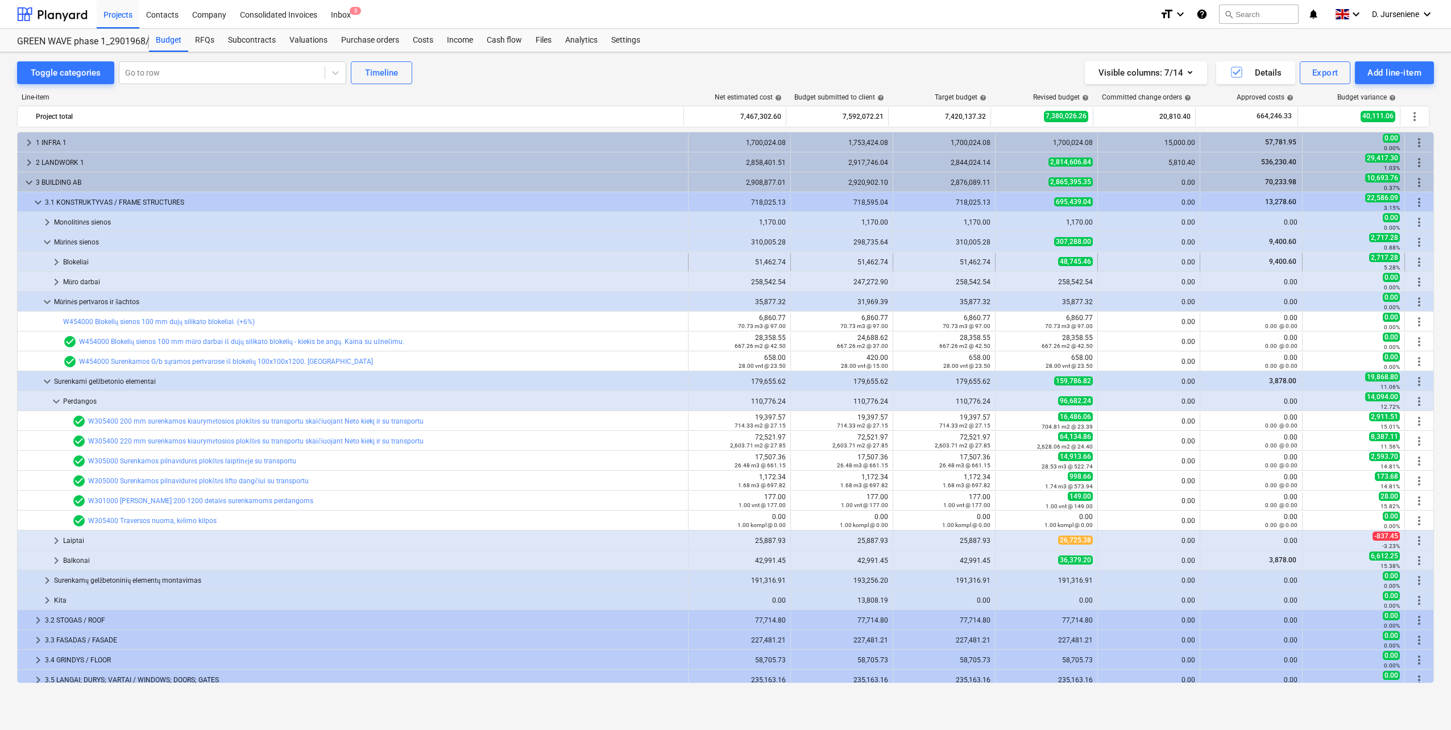
click at [57, 257] on span "keyboard_arrow_right" at bounding box center [56, 262] width 14 height 14
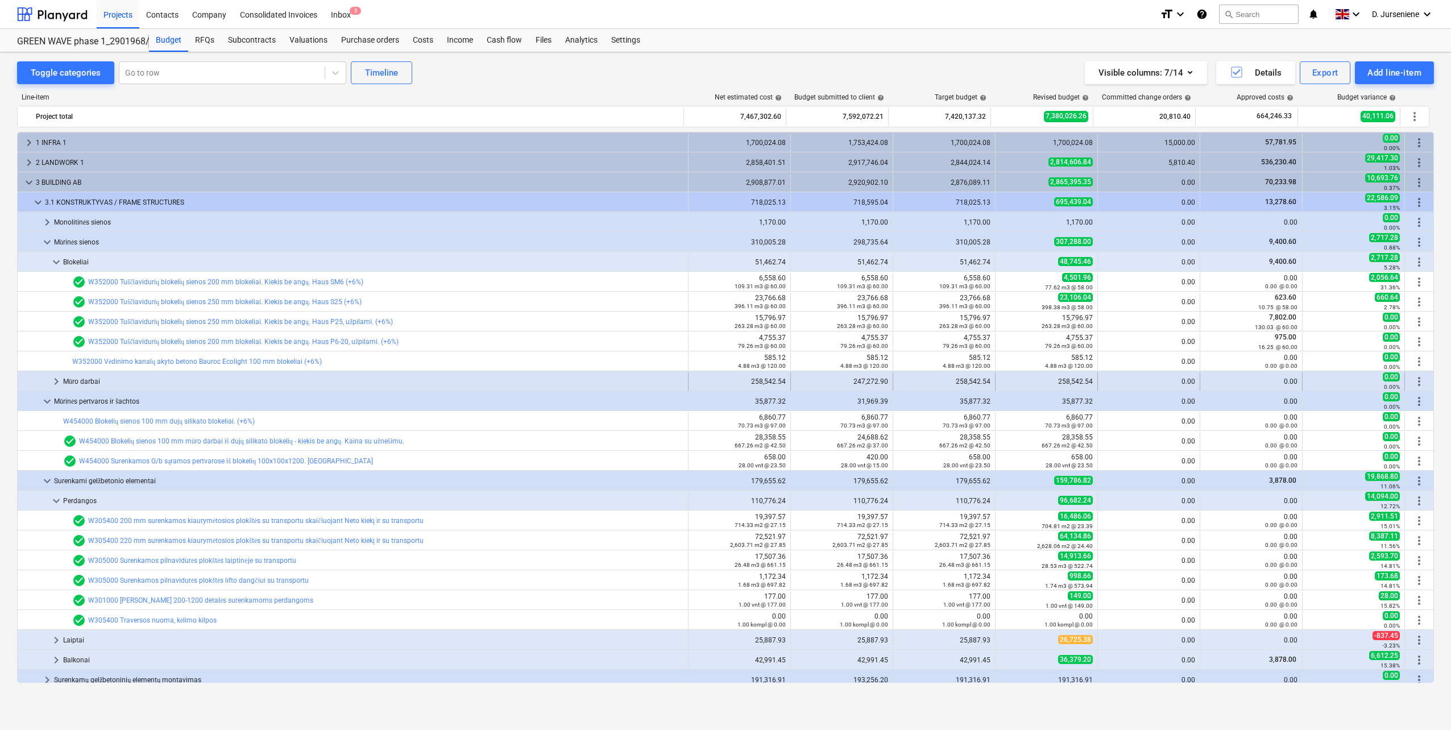
click at [59, 382] on span "keyboard_arrow_right" at bounding box center [56, 382] width 14 height 14
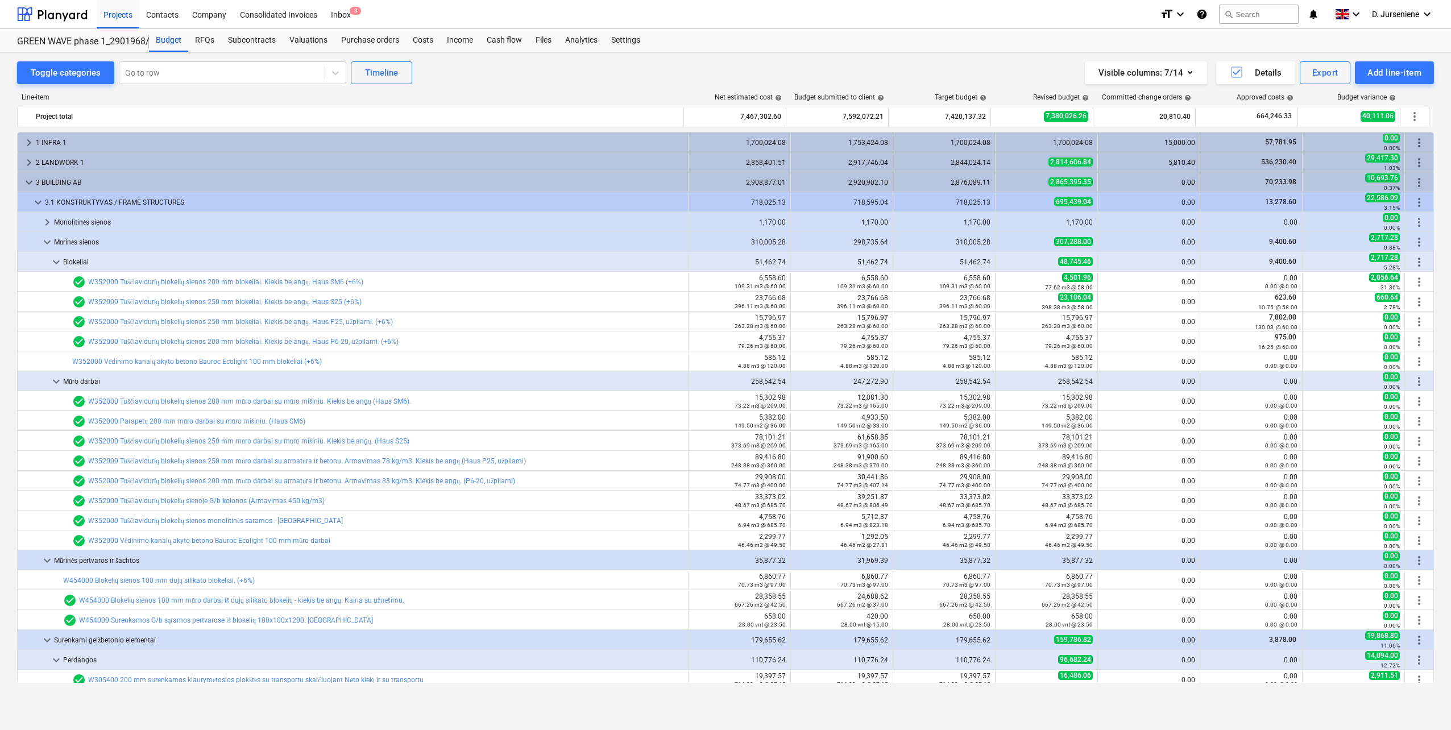
scroll to position [114, 0]
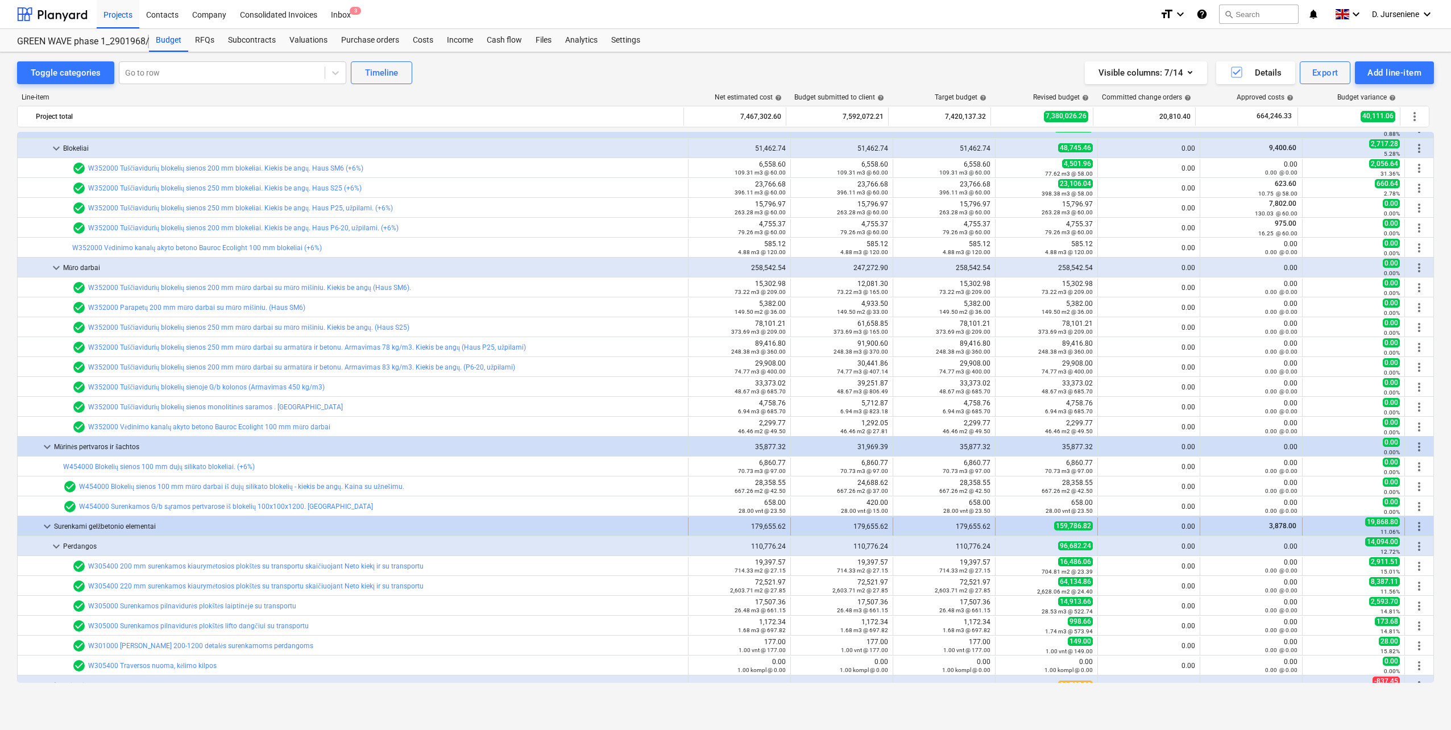
click at [157, 527] on div "Surenkami gelžbetonio elementai" at bounding box center [368, 526] width 629 height 18
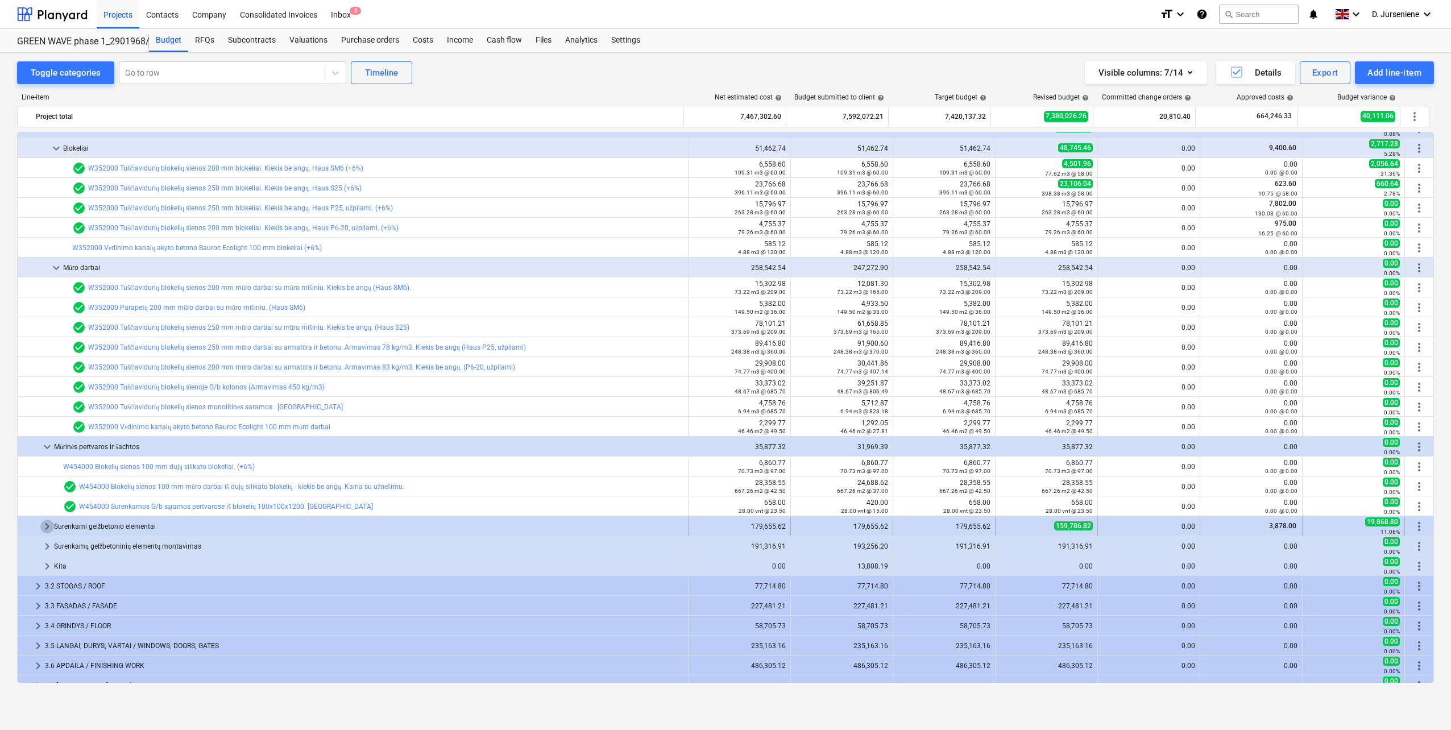
click at [50, 528] on span "keyboard_arrow_right" at bounding box center [47, 527] width 14 height 14
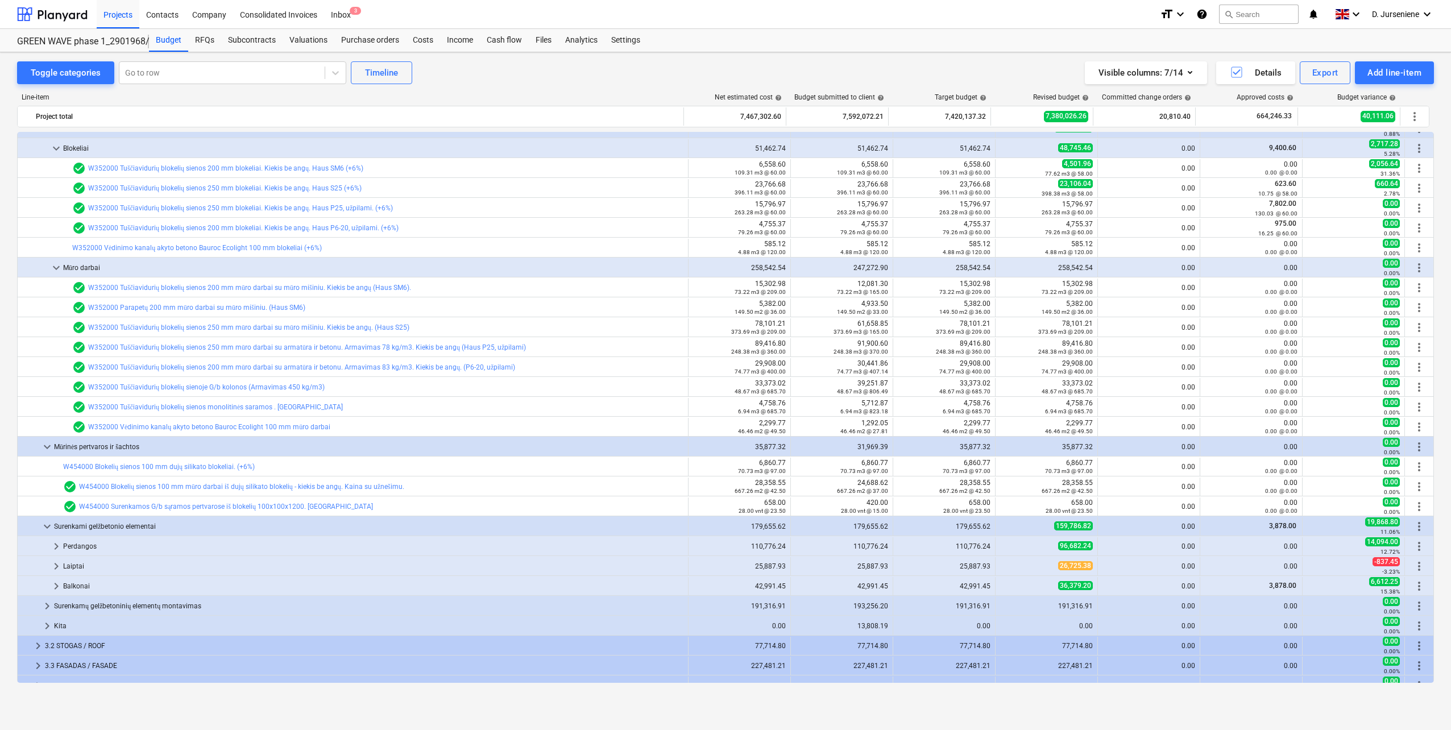
scroll to position [171, 0]
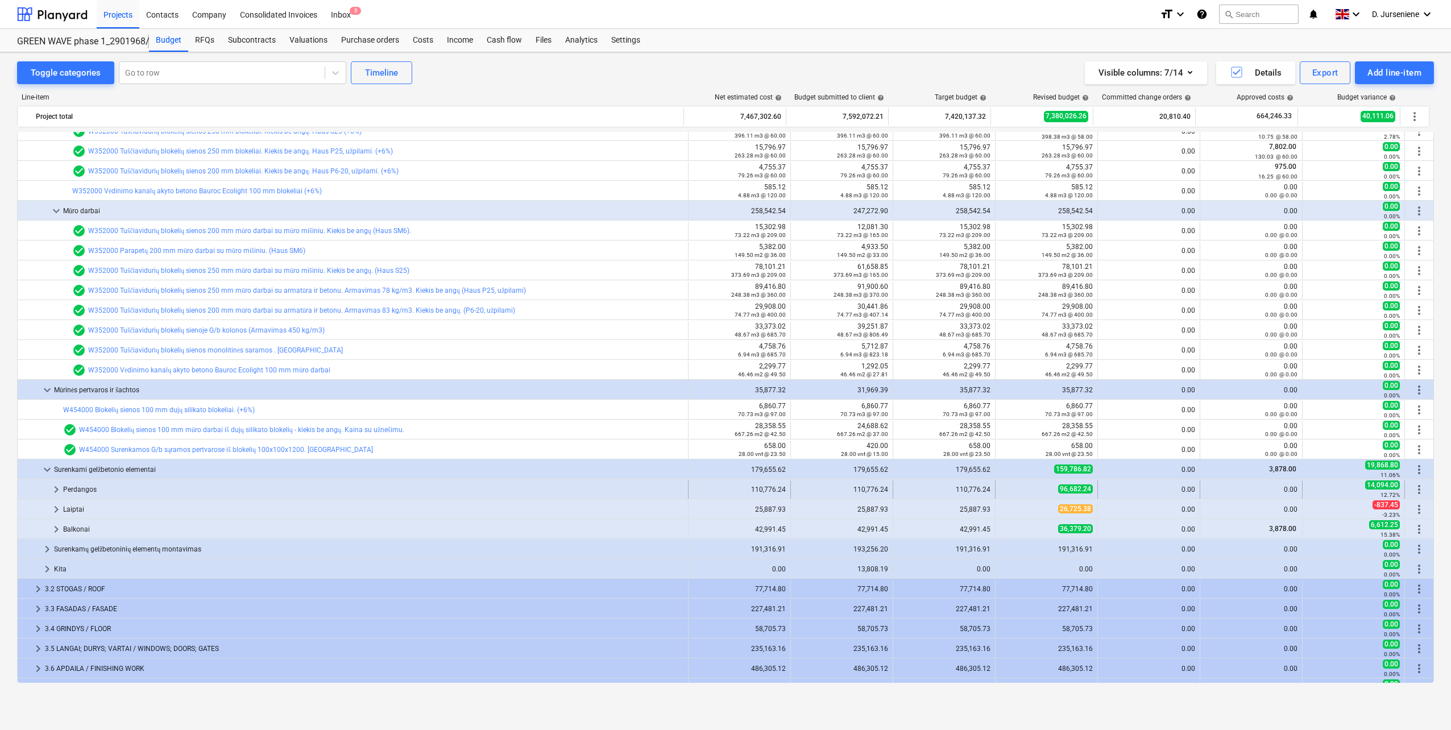
click at [57, 486] on span "keyboard_arrow_right" at bounding box center [56, 490] width 14 height 14
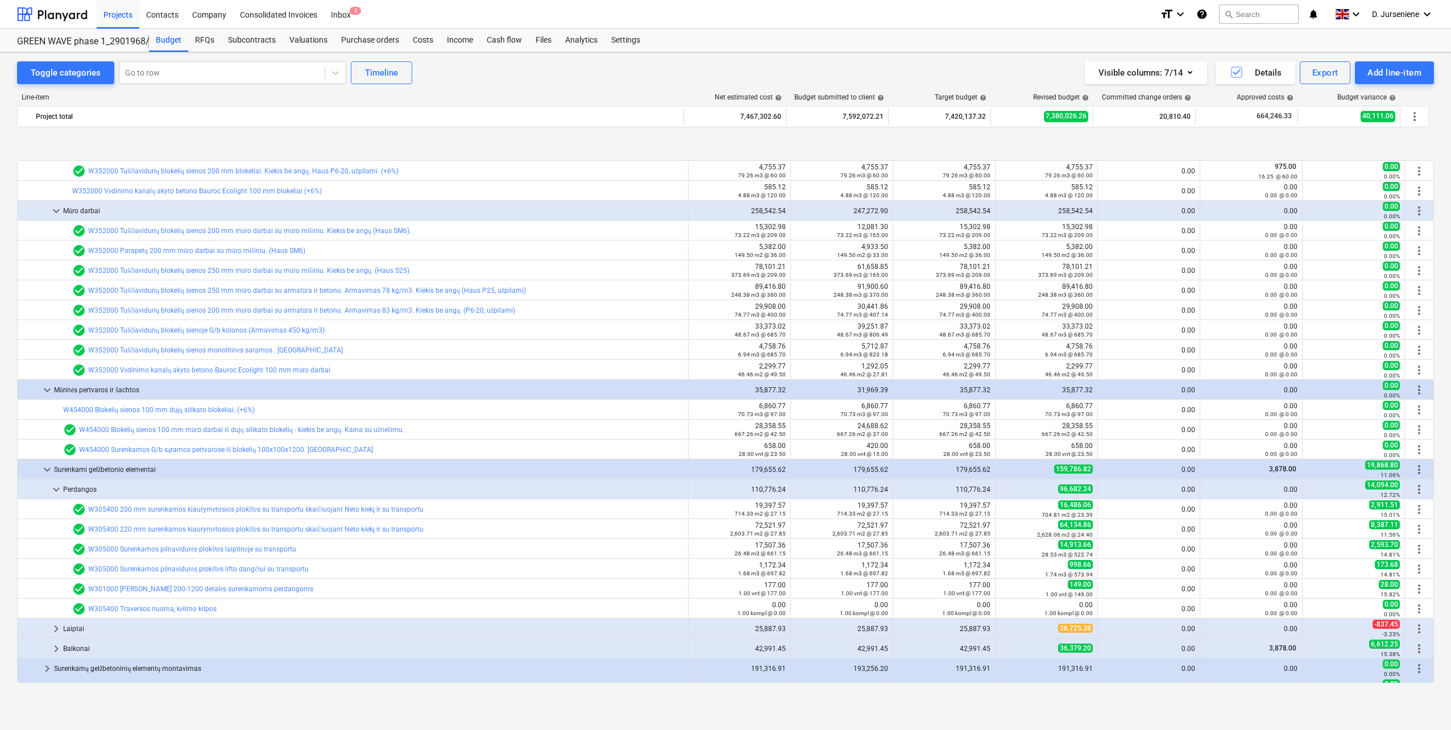
scroll to position [227, 0]
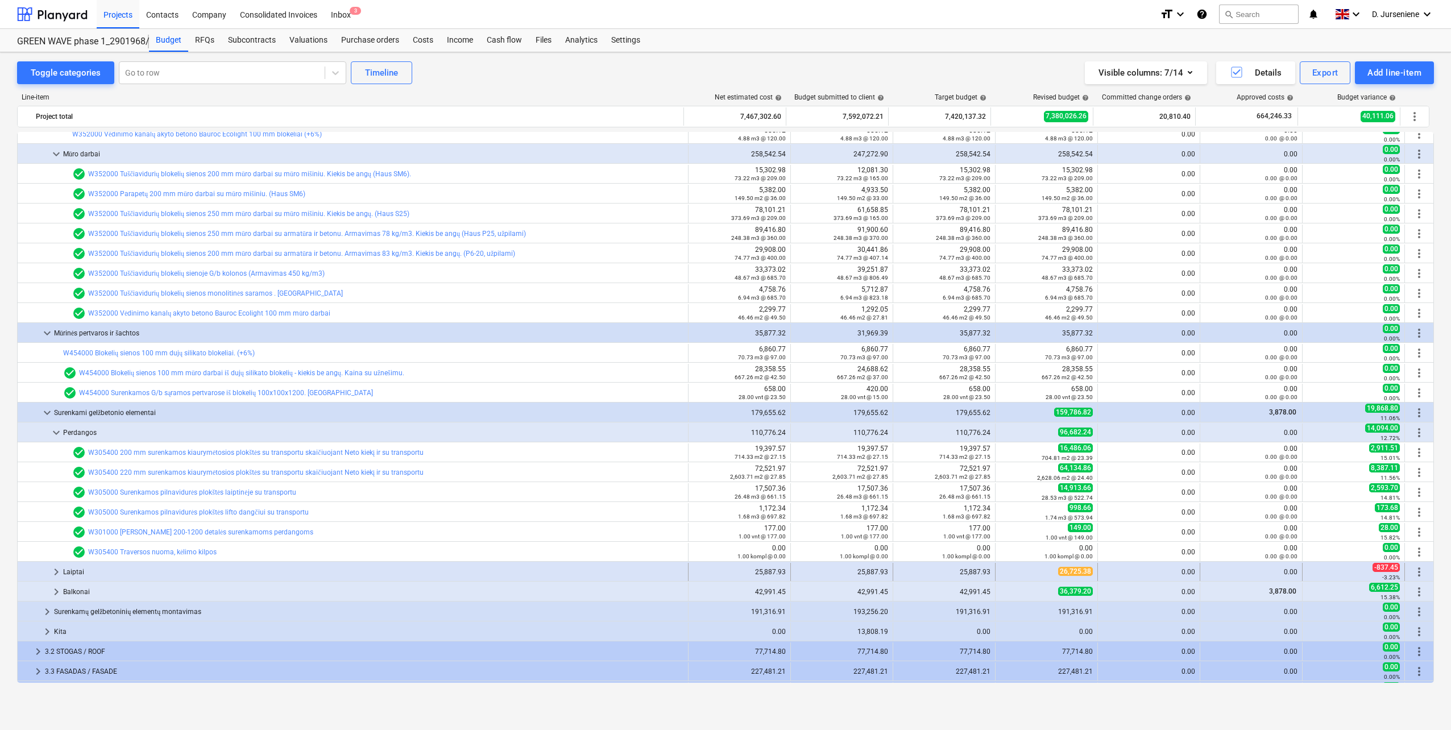
click at [60, 569] on span "keyboard_arrow_right" at bounding box center [56, 572] width 14 height 14
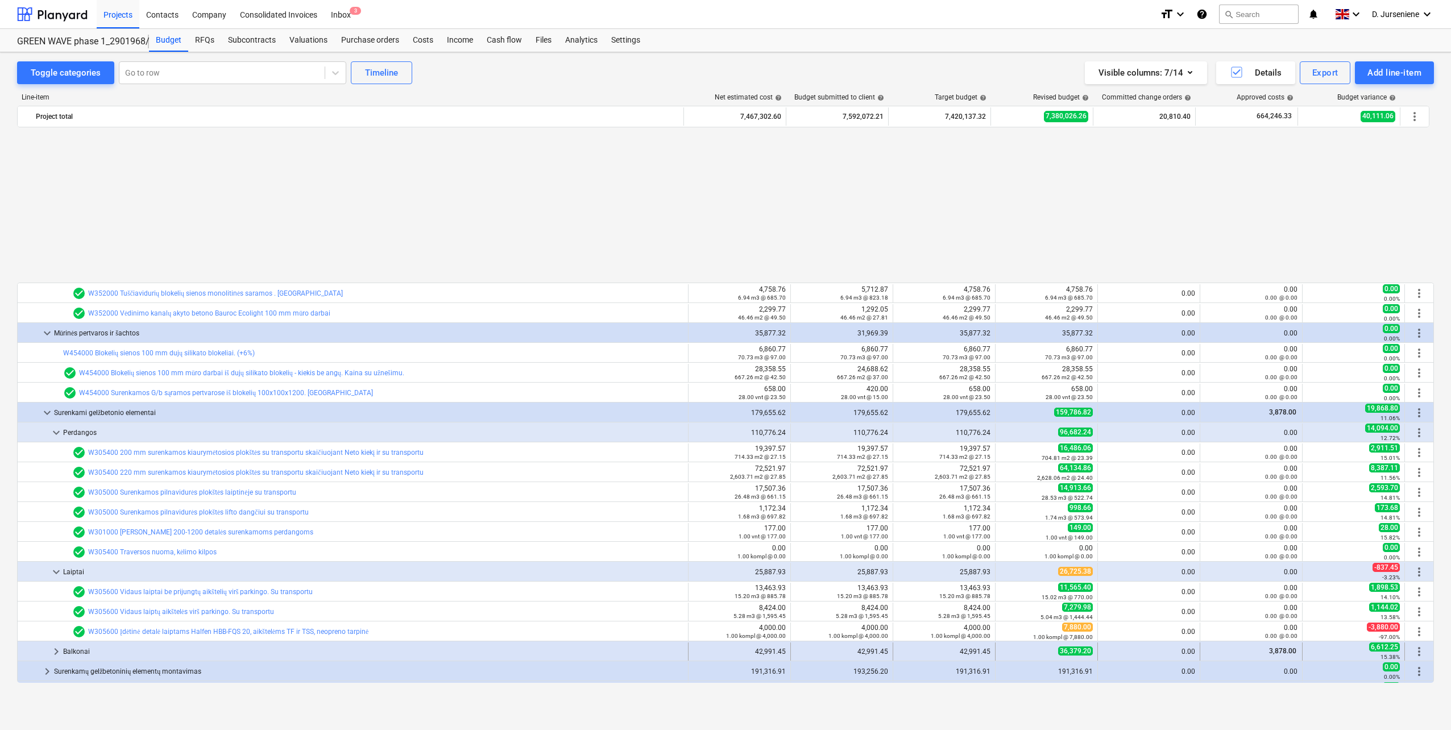
scroll to position [398, 0]
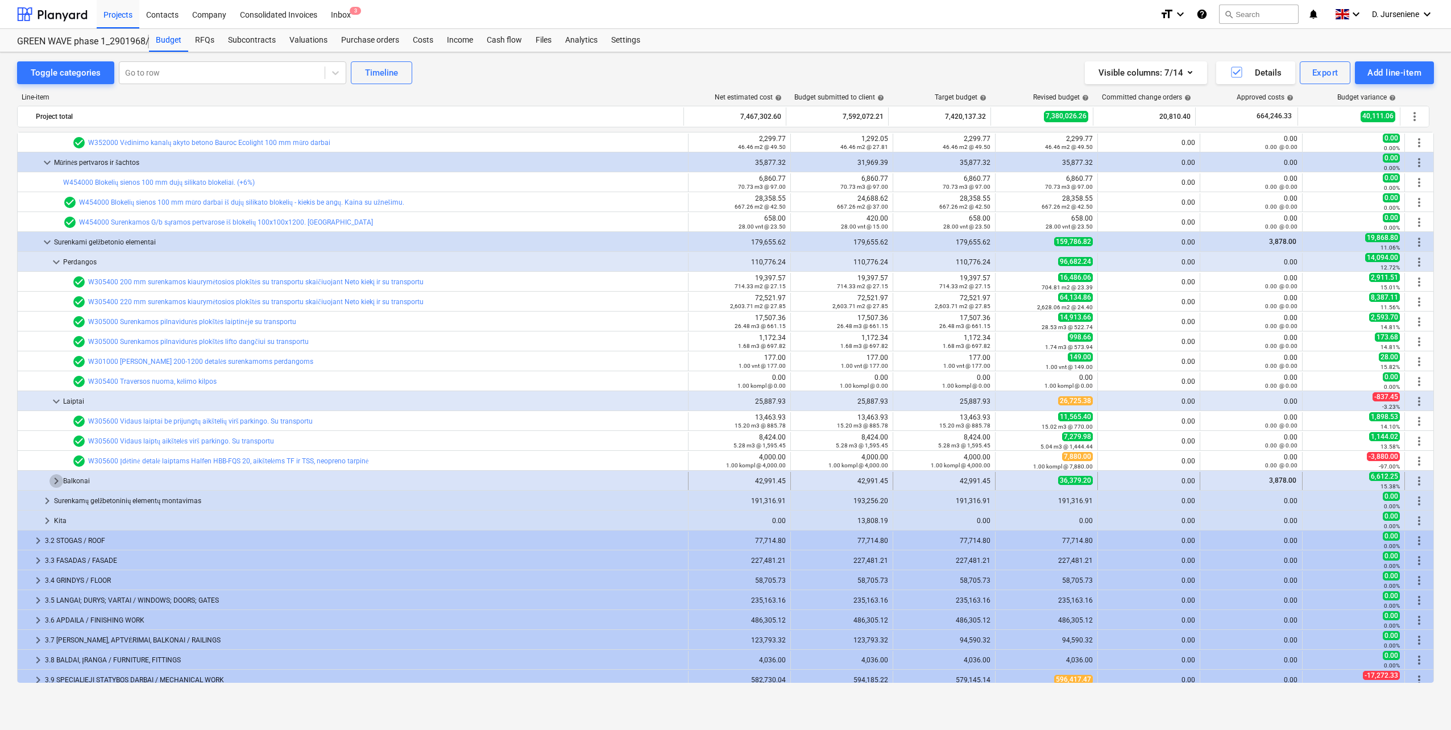
click at [56, 480] on span "keyboard_arrow_right" at bounding box center [56, 481] width 14 height 14
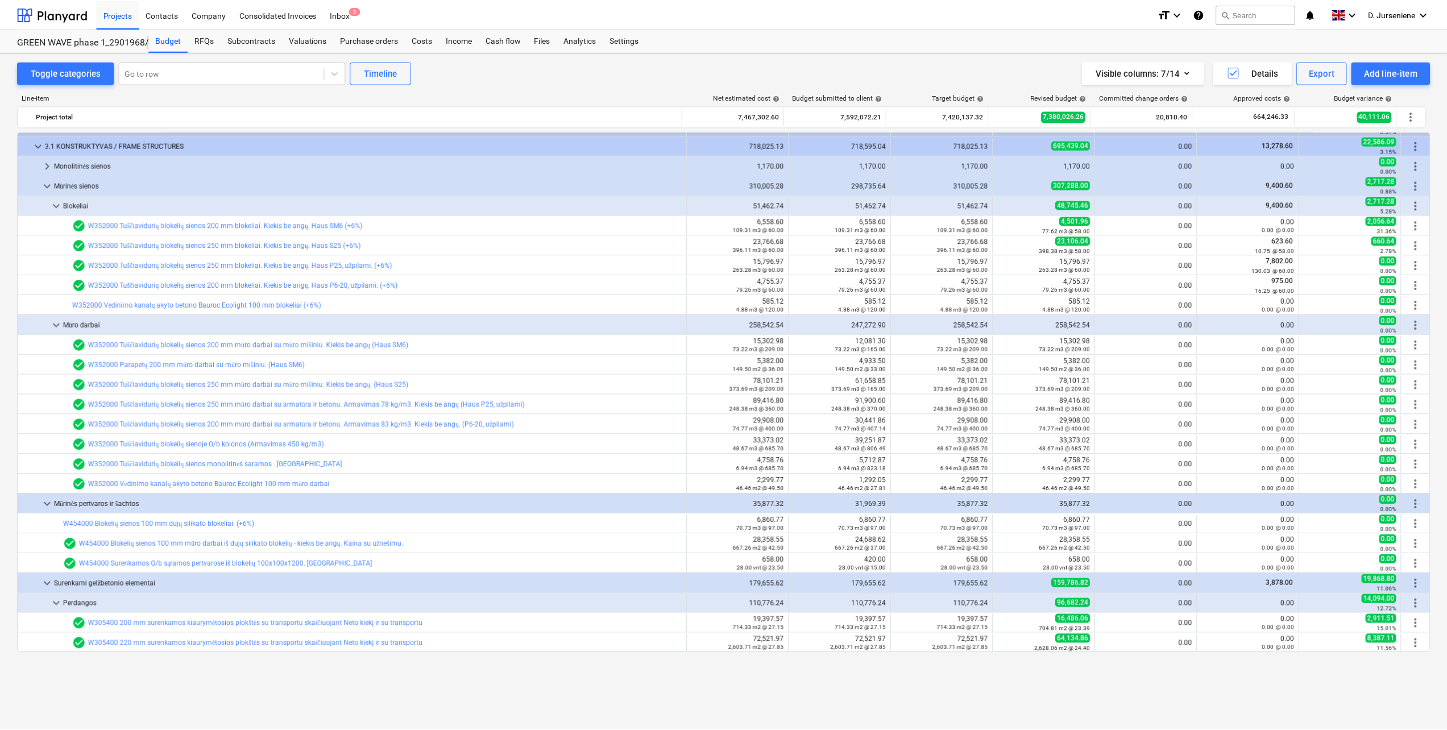
scroll to position [0, 0]
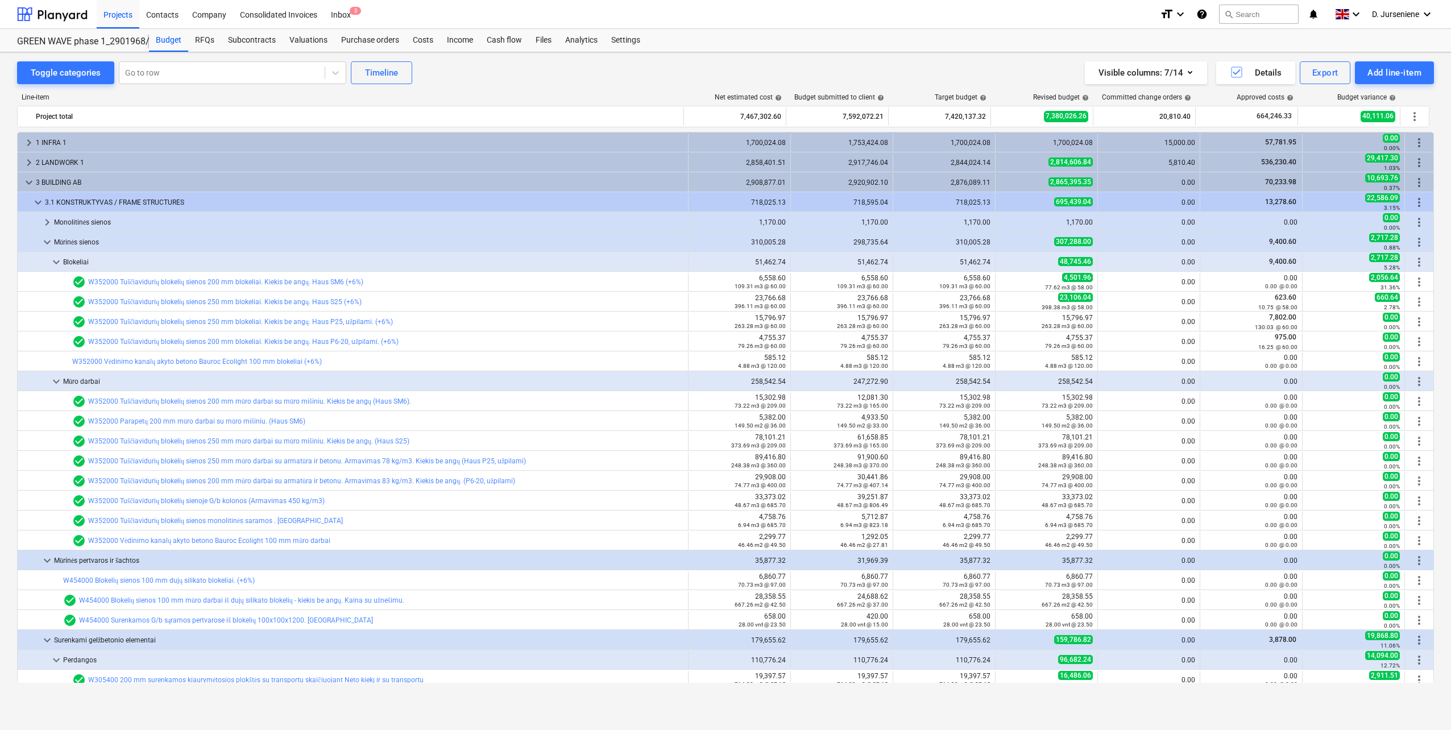
click at [724, 72] on div "Toggle categories Go to row Timeline Visible columns : 7/14 Details Export Add …" at bounding box center [725, 72] width 1417 height 23
click at [55, 15] on div at bounding box center [52, 14] width 71 height 28
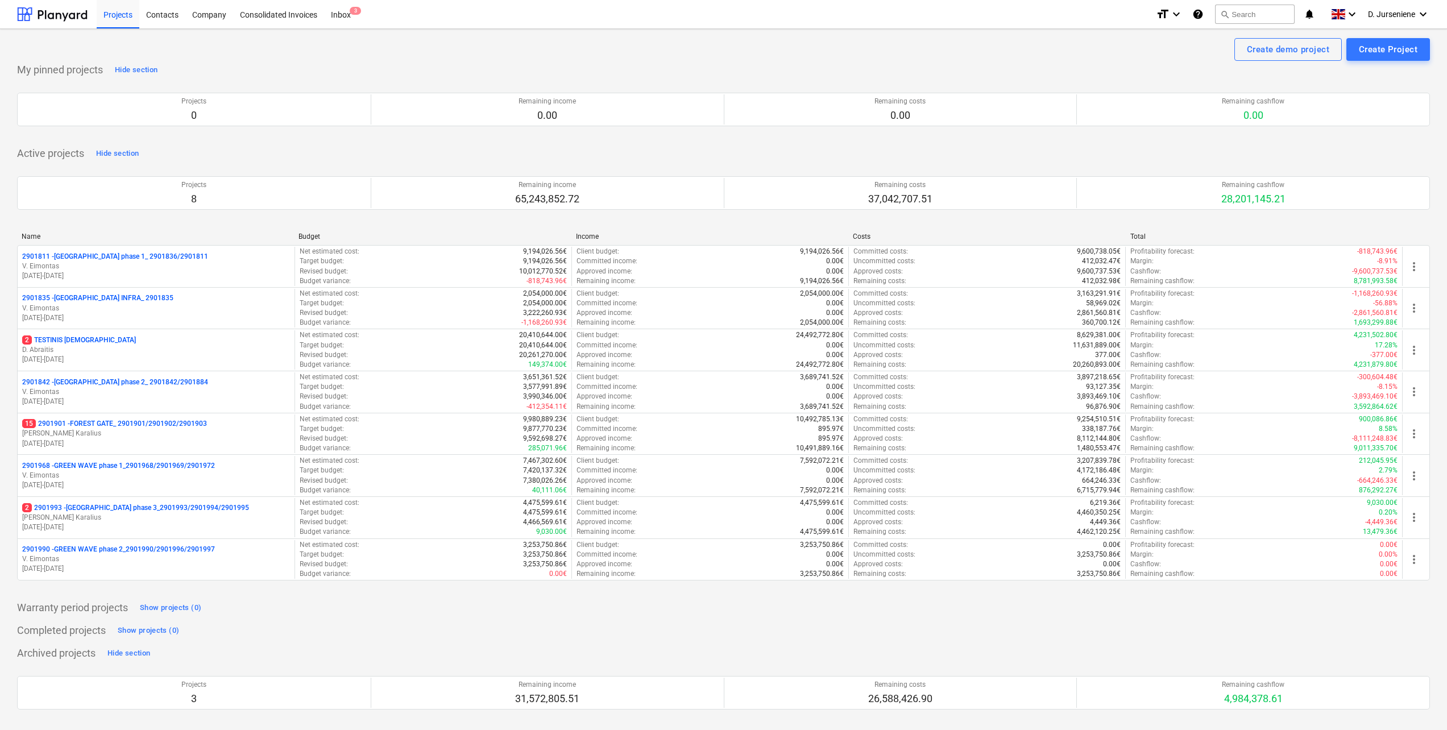
click at [597, 52] on div "Create demo project Create Project" at bounding box center [723, 49] width 1413 height 23
click at [397, 145] on div "Active projects Hide section Projects 8 Remaining income 65,243,852.72 Remainin…" at bounding box center [723, 369] width 1413 height 450
click at [626, 135] on div "Projects 0 Remaining income 0.00 Remaining costs 0.00 Remaining cashflow 0.00 P…" at bounding box center [723, 109] width 1413 height 61
